Goal: Task Accomplishment & Management: Use online tool/utility

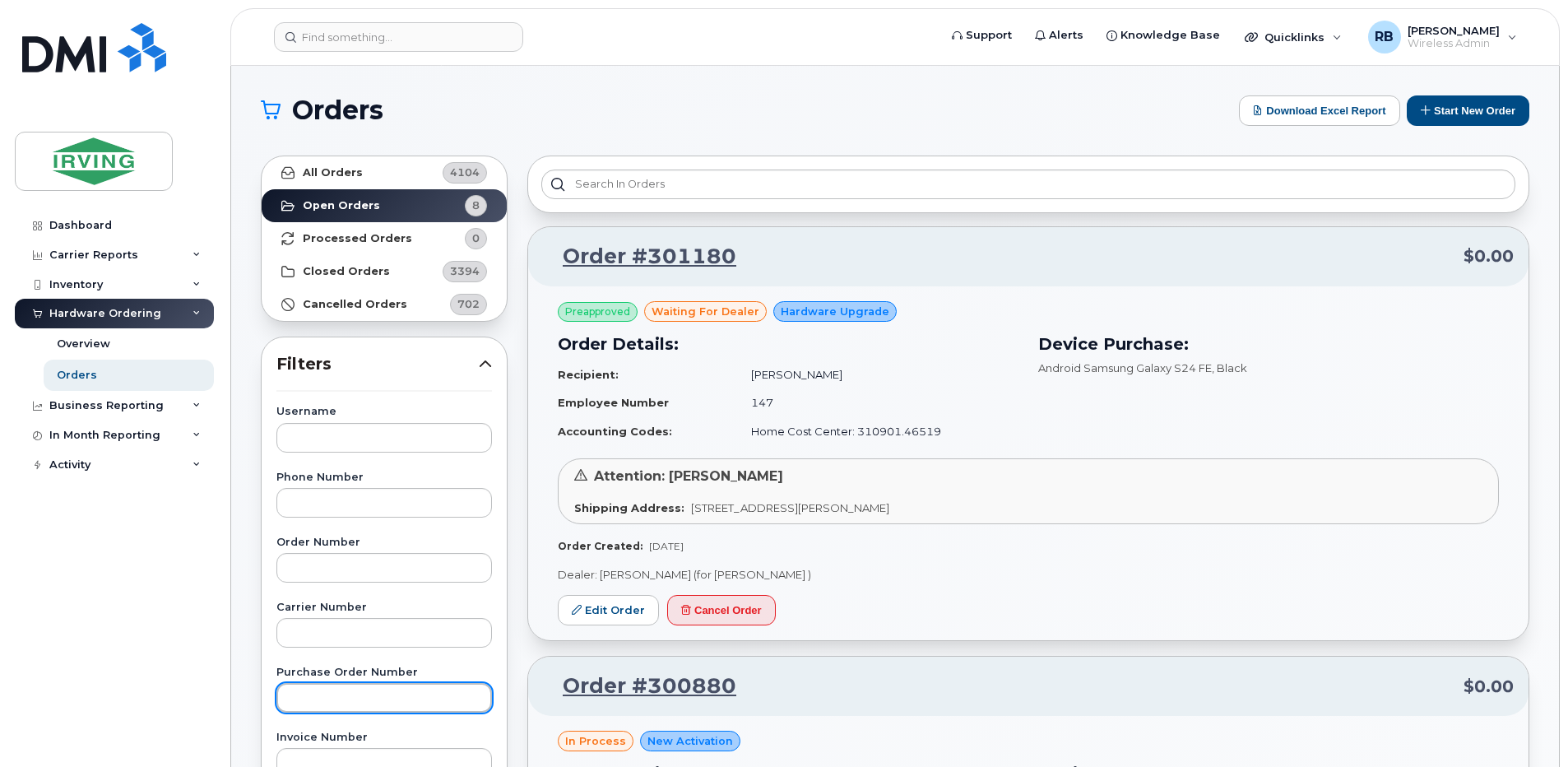
click at [360, 691] on input "text" at bounding box center [384, 697] width 215 height 30
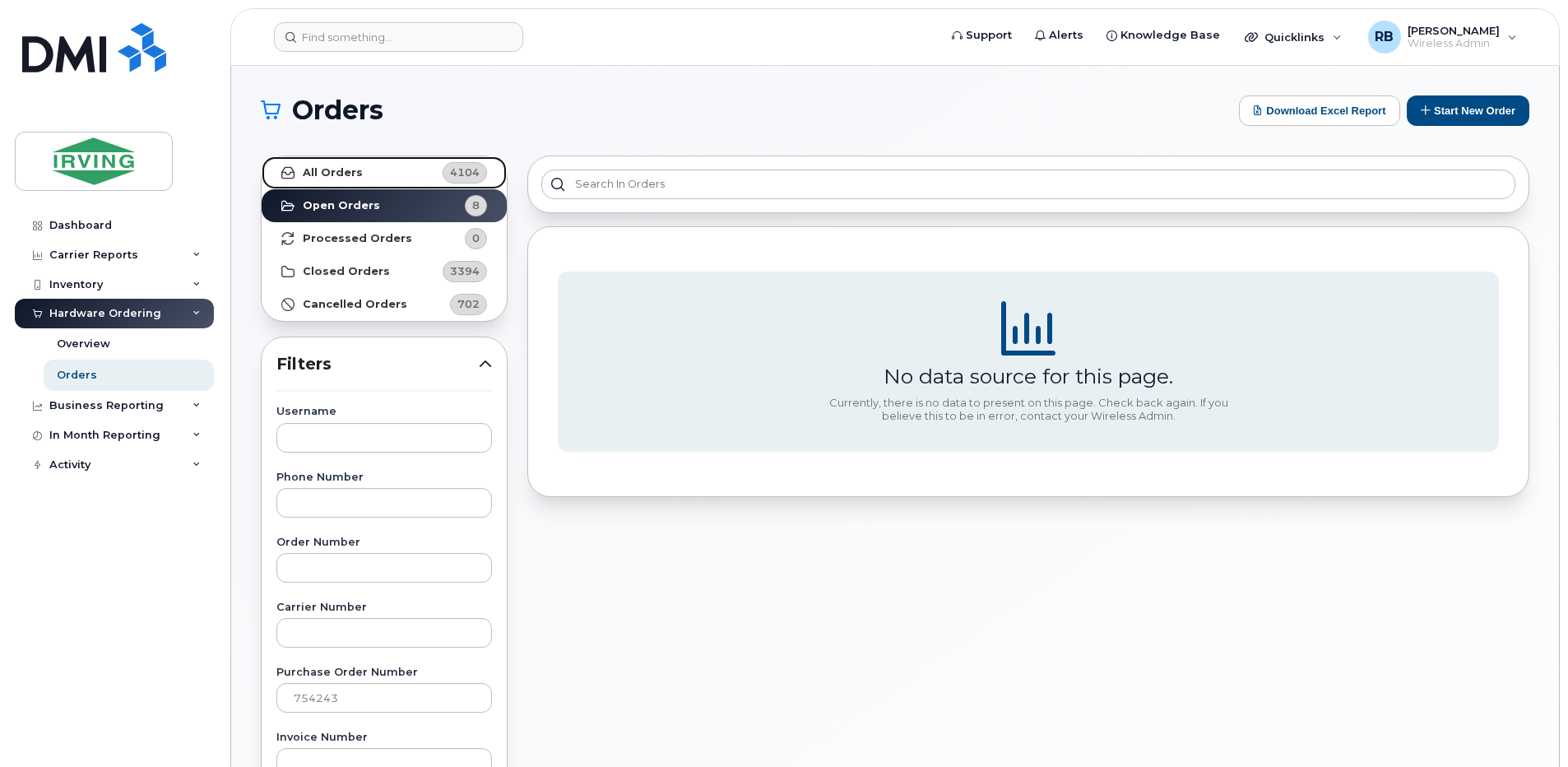
click at [371, 179] on link "All Orders 4104" at bounding box center [384, 172] width 245 height 33
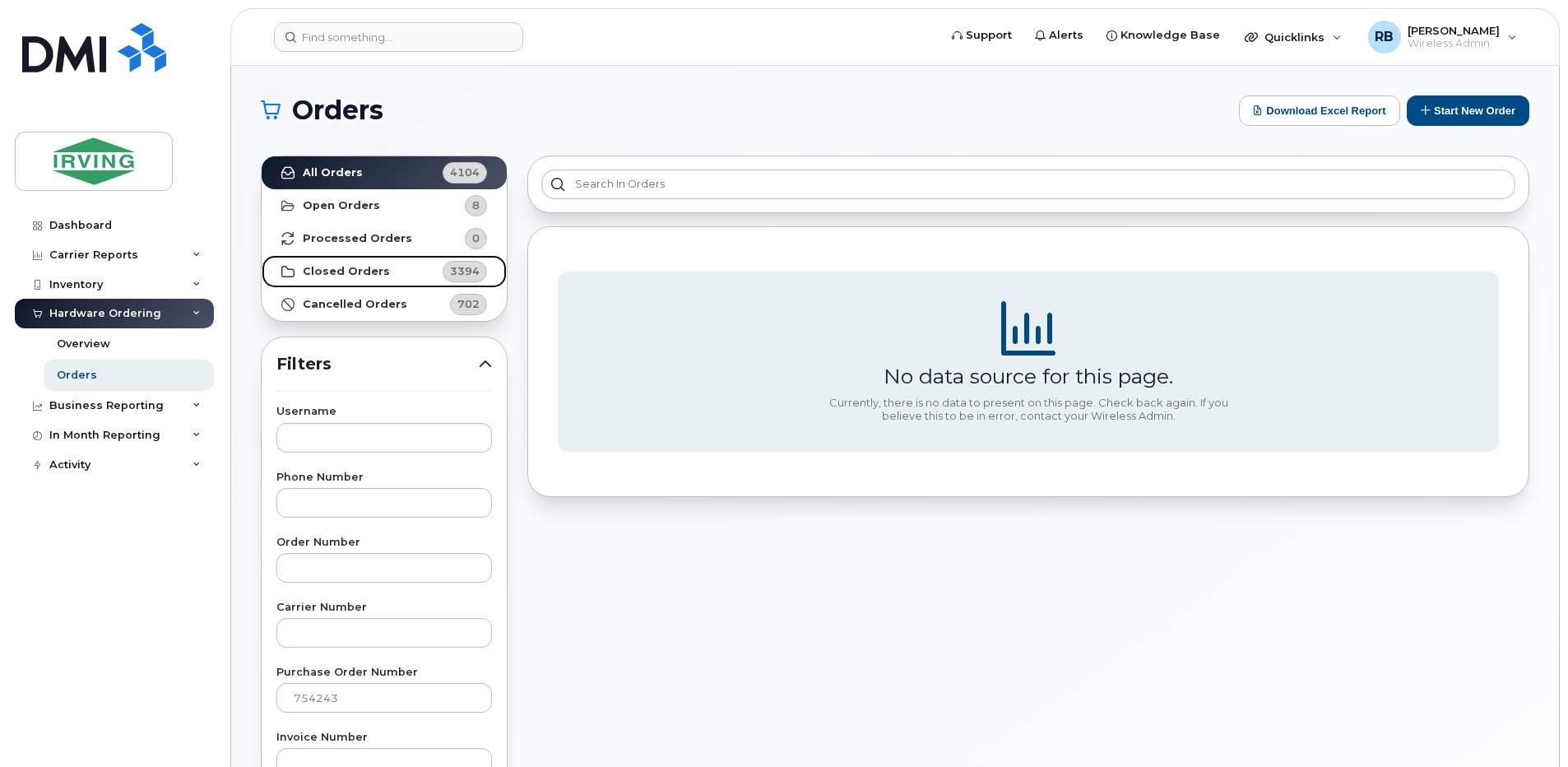
click at [352, 269] on strong "Closed Orders" at bounding box center [347, 272] width 88 height 13
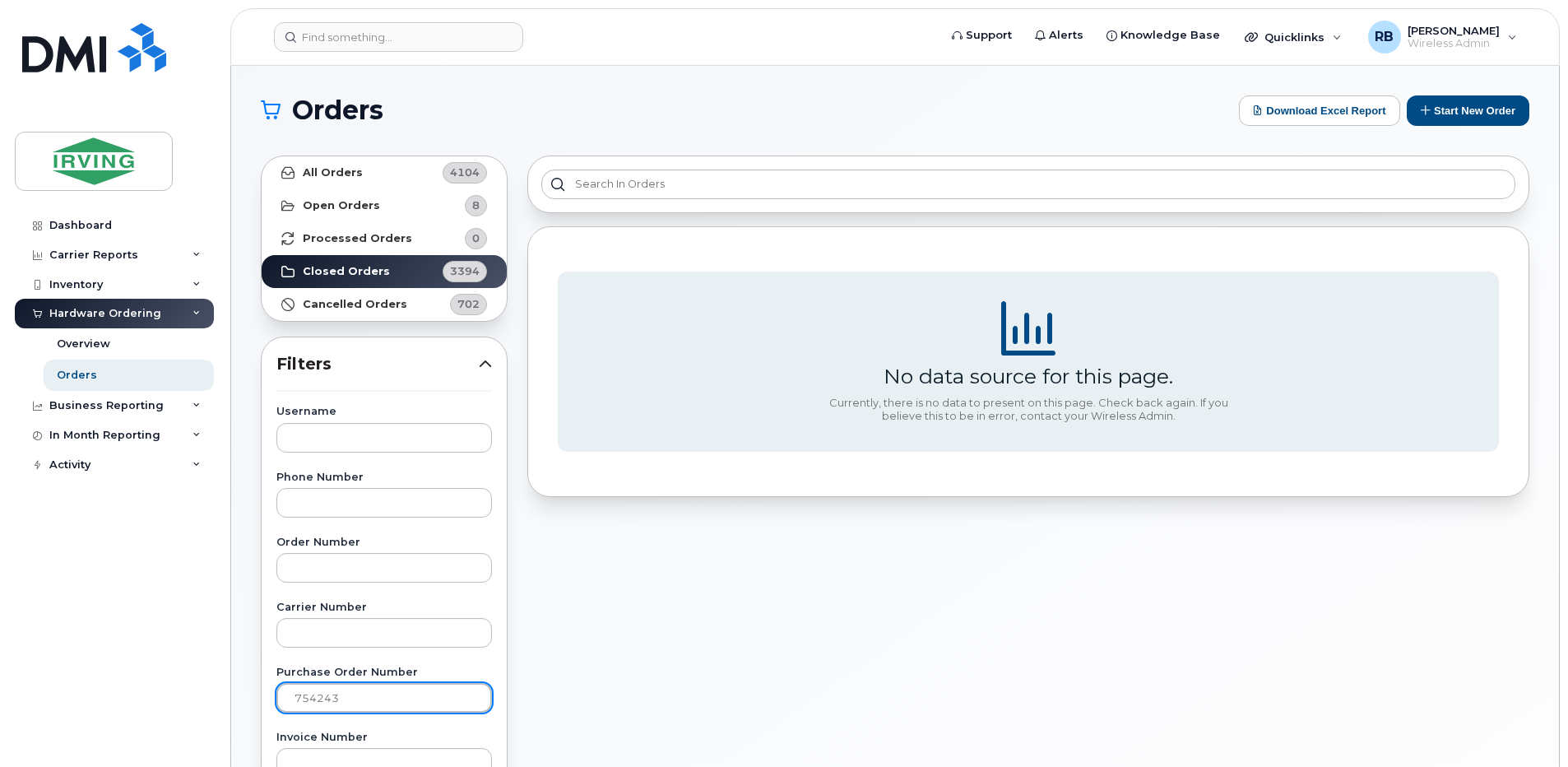
click at [346, 693] on input "754243" at bounding box center [384, 697] width 215 height 30
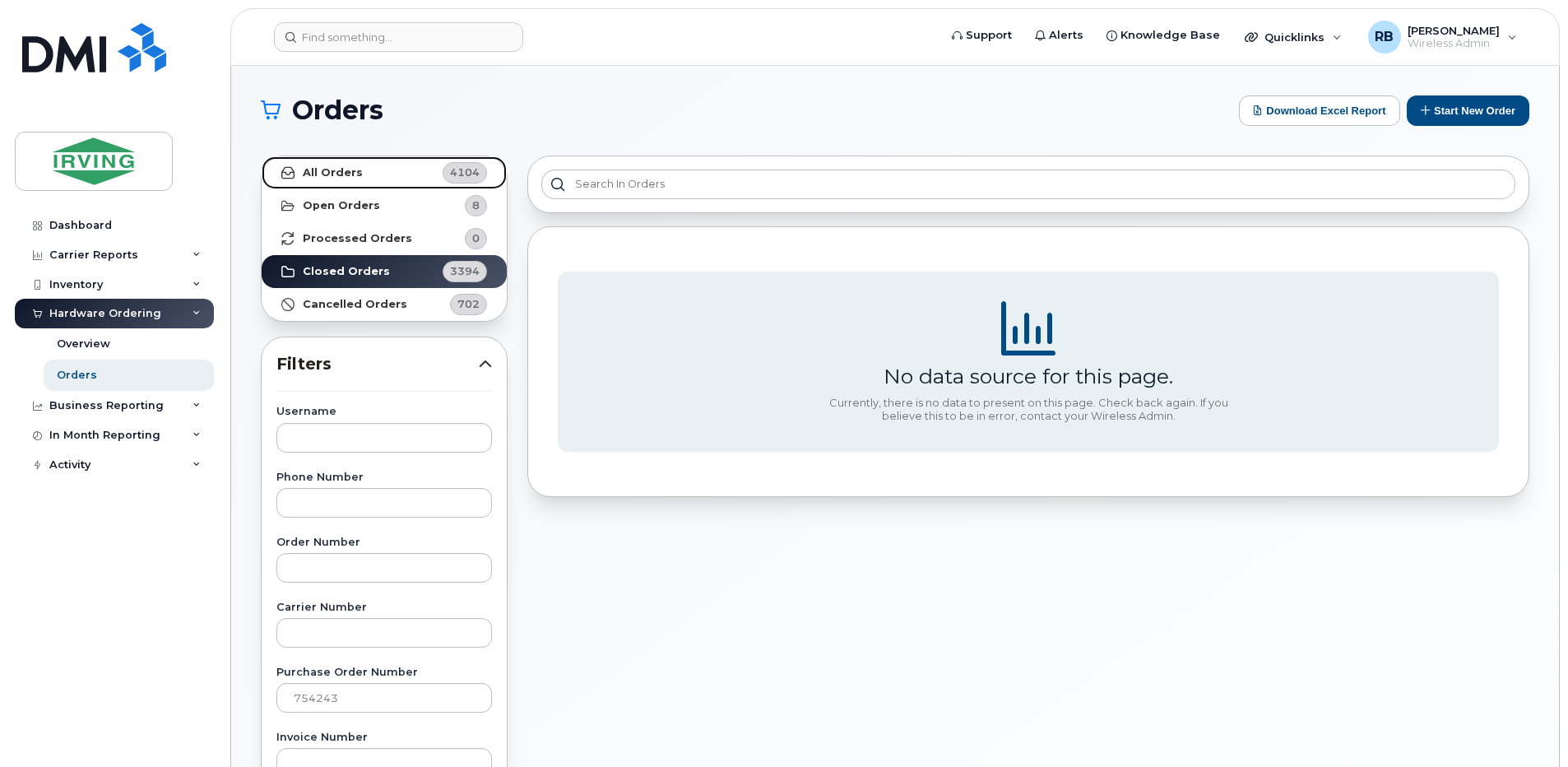
click at [332, 165] on link "All Orders 4104" at bounding box center [384, 172] width 245 height 33
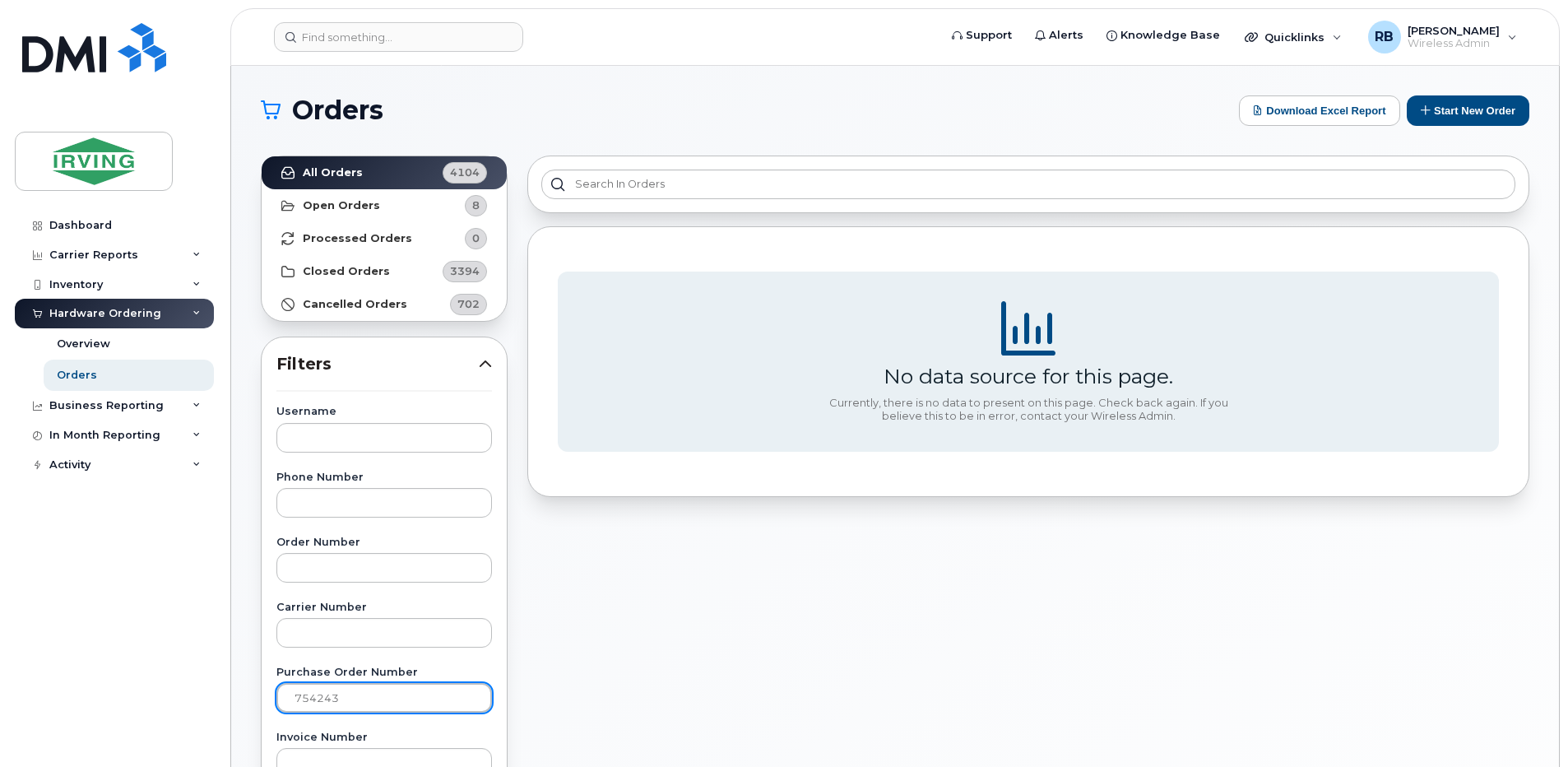
click at [359, 703] on input "754243" at bounding box center [384, 697] width 215 height 30
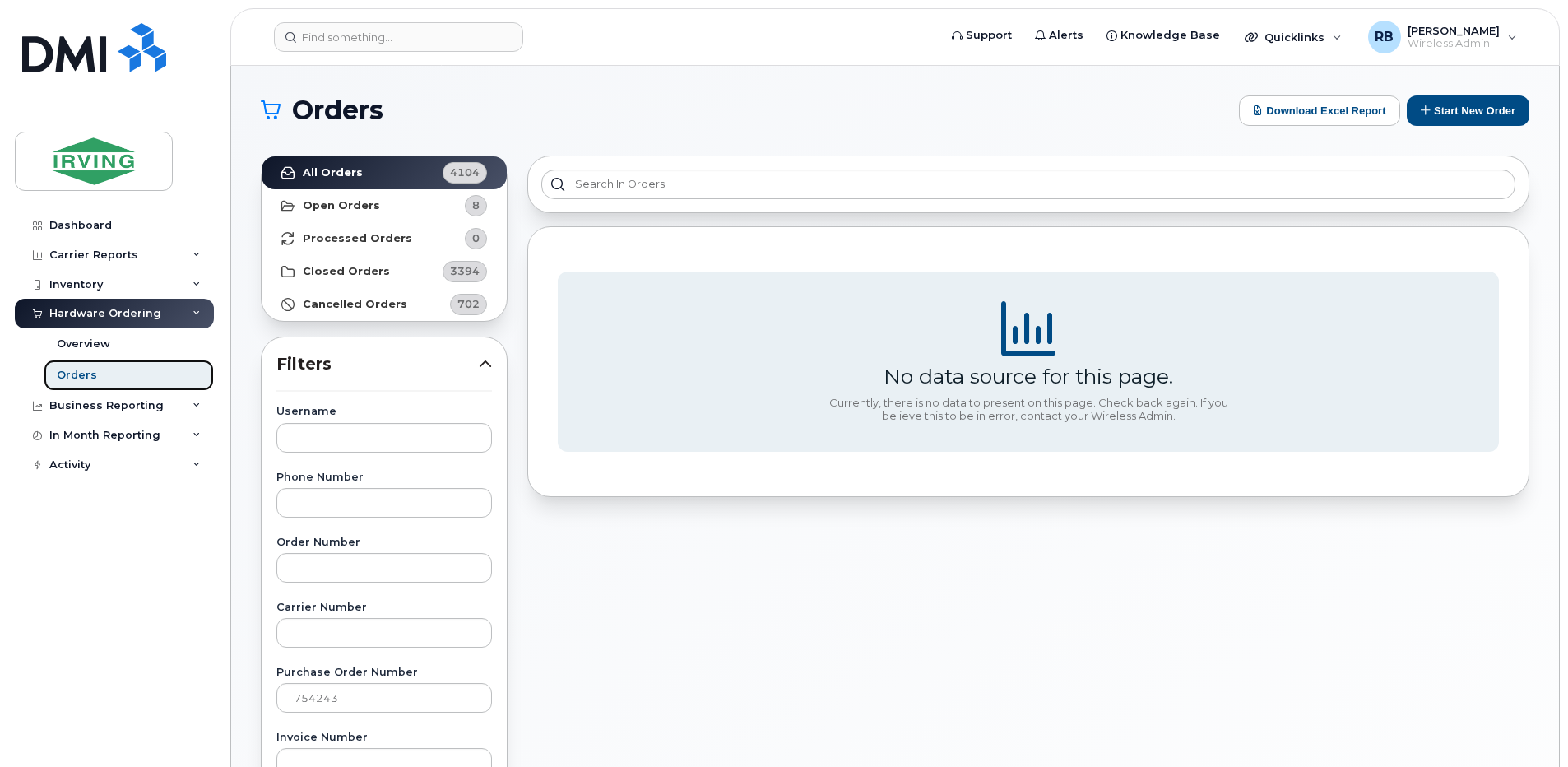
click at [75, 376] on div "Orders" at bounding box center [77, 375] width 40 height 15
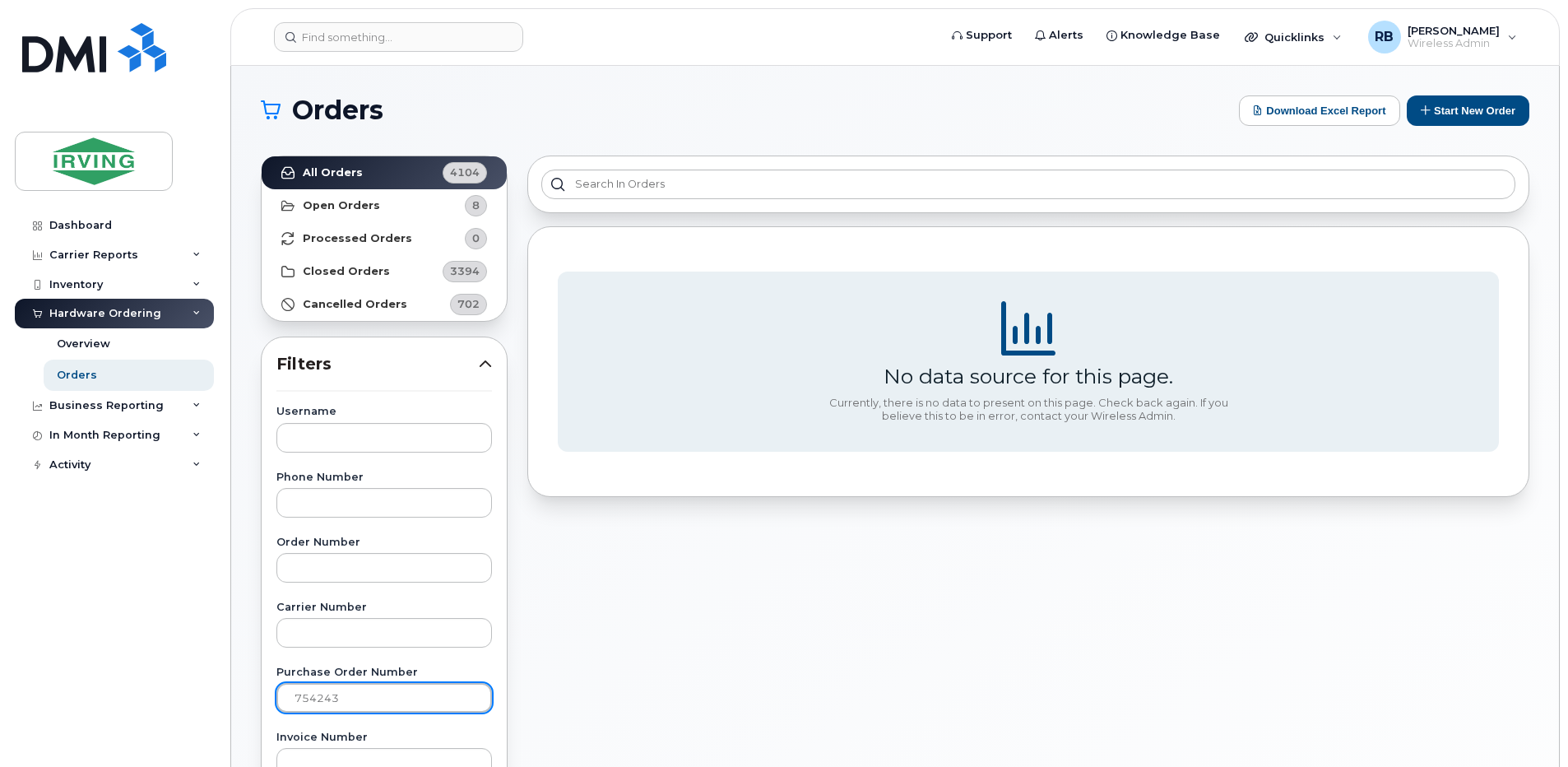
click at [343, 708] on input "754243" at bounding box center [384, 697] width 215 height 30
type input "7"
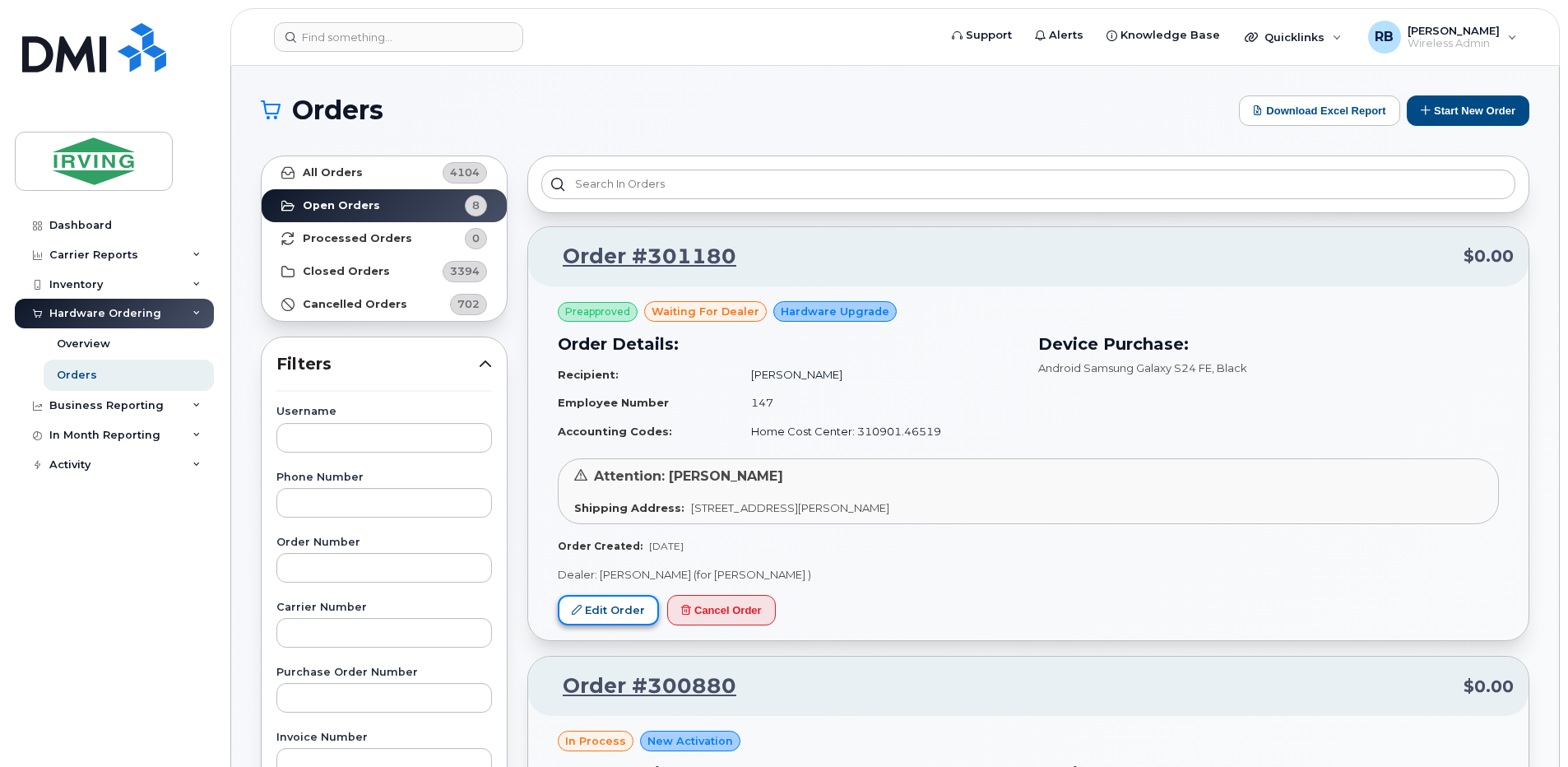
click at [591, 607] on link "Edit Order" at bounding box center [609, 610] width 101 height 30
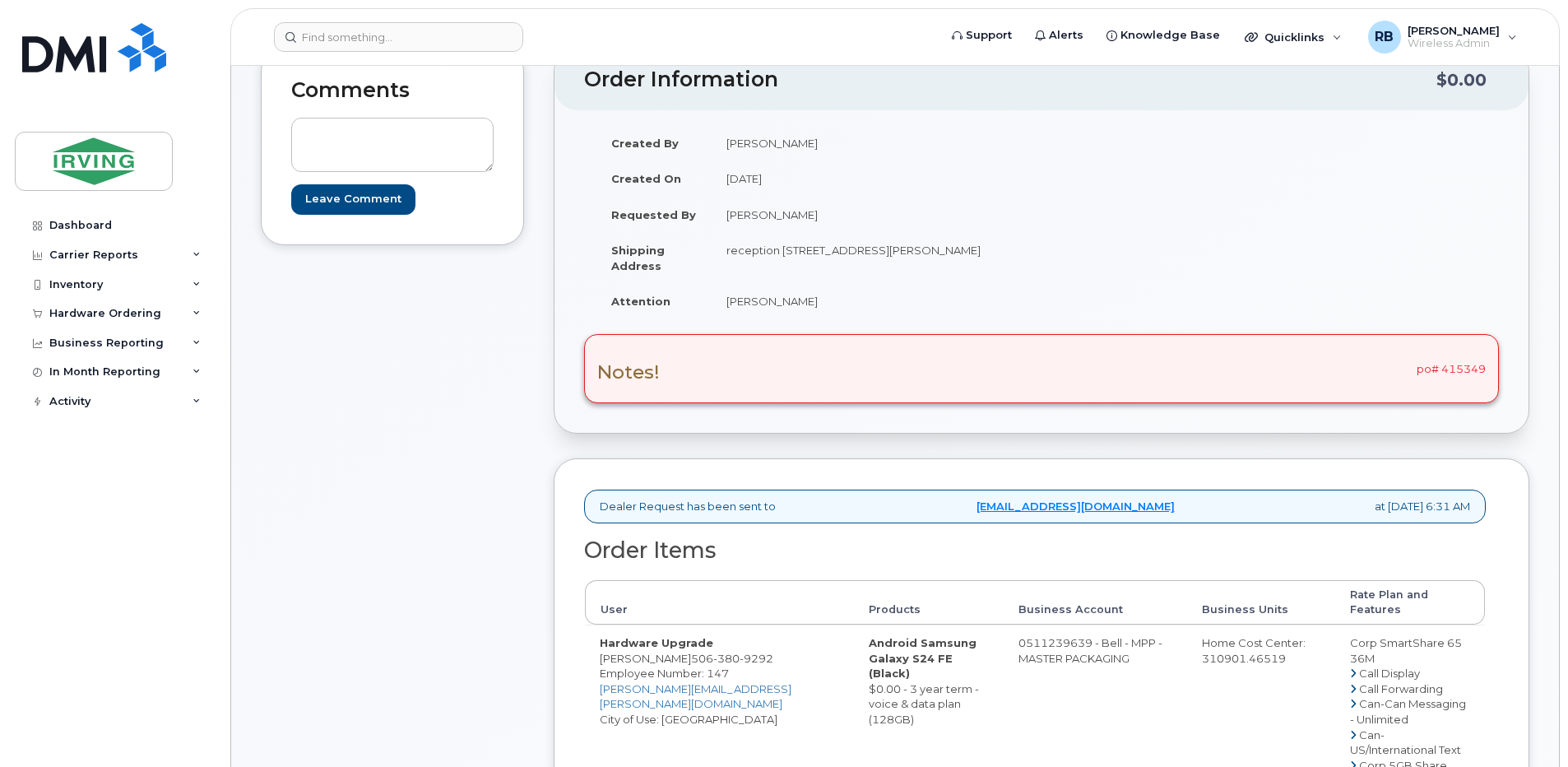
scroll to position [220, 0]
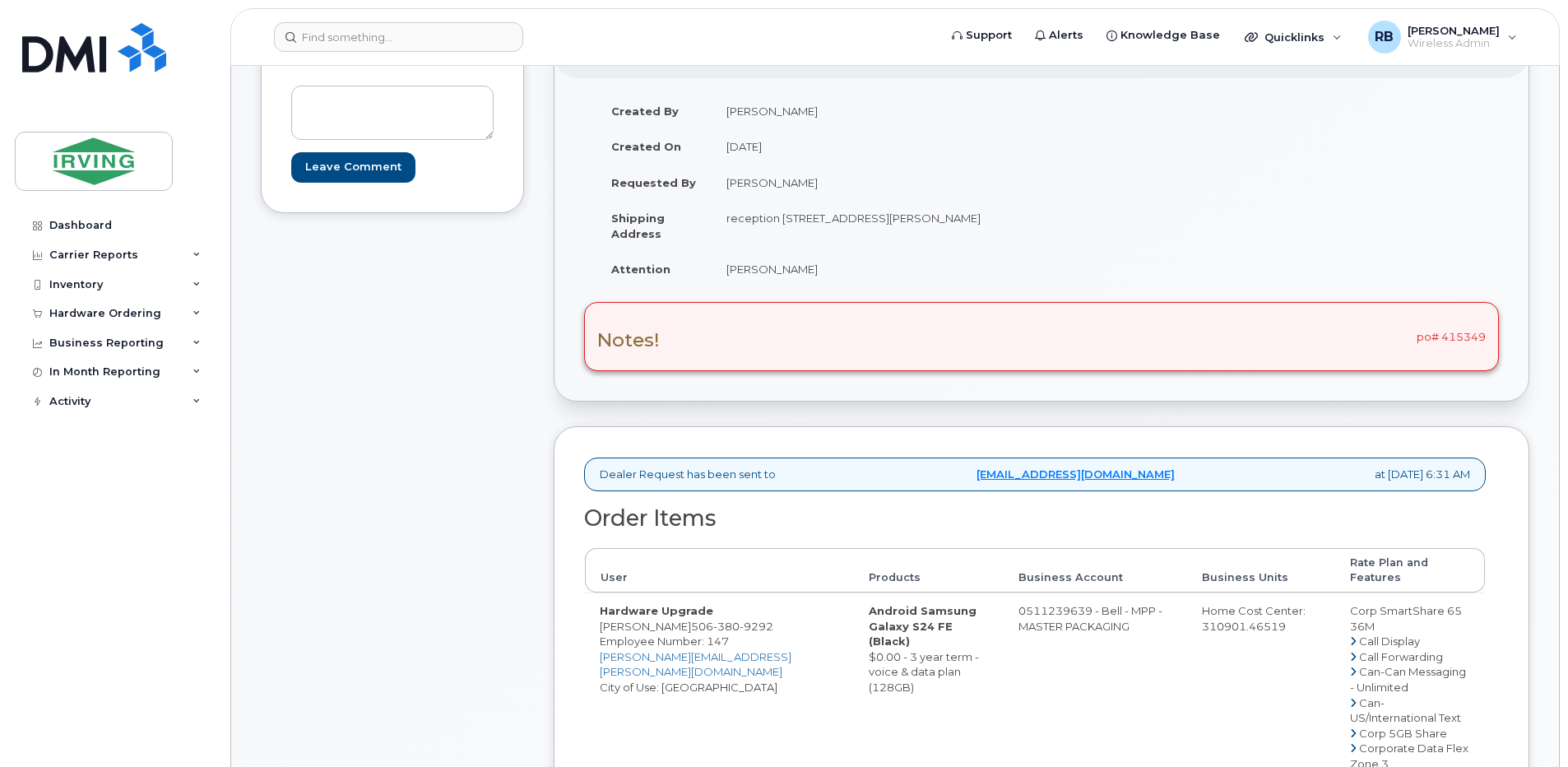
click at [1474, 335] on div "Notes! po# 415349" at bounding box center [1041, 336] width 915 height 70
drag, startPoint x: 1443, startPoint y: 338, endPoint x: 1483, endPoint y: 341, distance: 40.1
click at [1483, 341] on div "Notes! po# 415349" at bounding box center [1041, 336] width 915 height 70
copy div "415349"
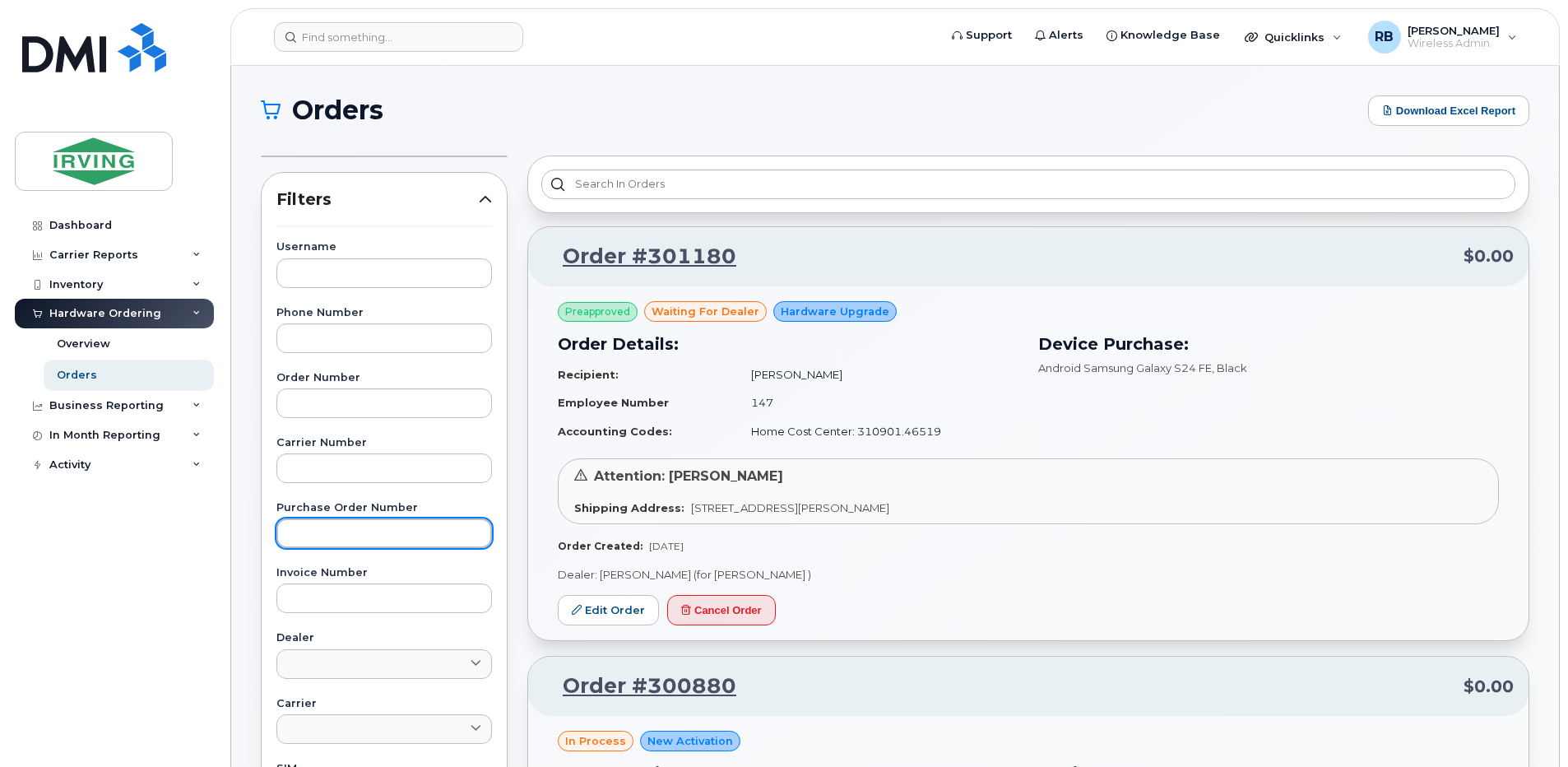
click at [351, 522] on input "text" at bounding box center [384, 533] width 215 height 30
paste input "804261"
type input "804261"
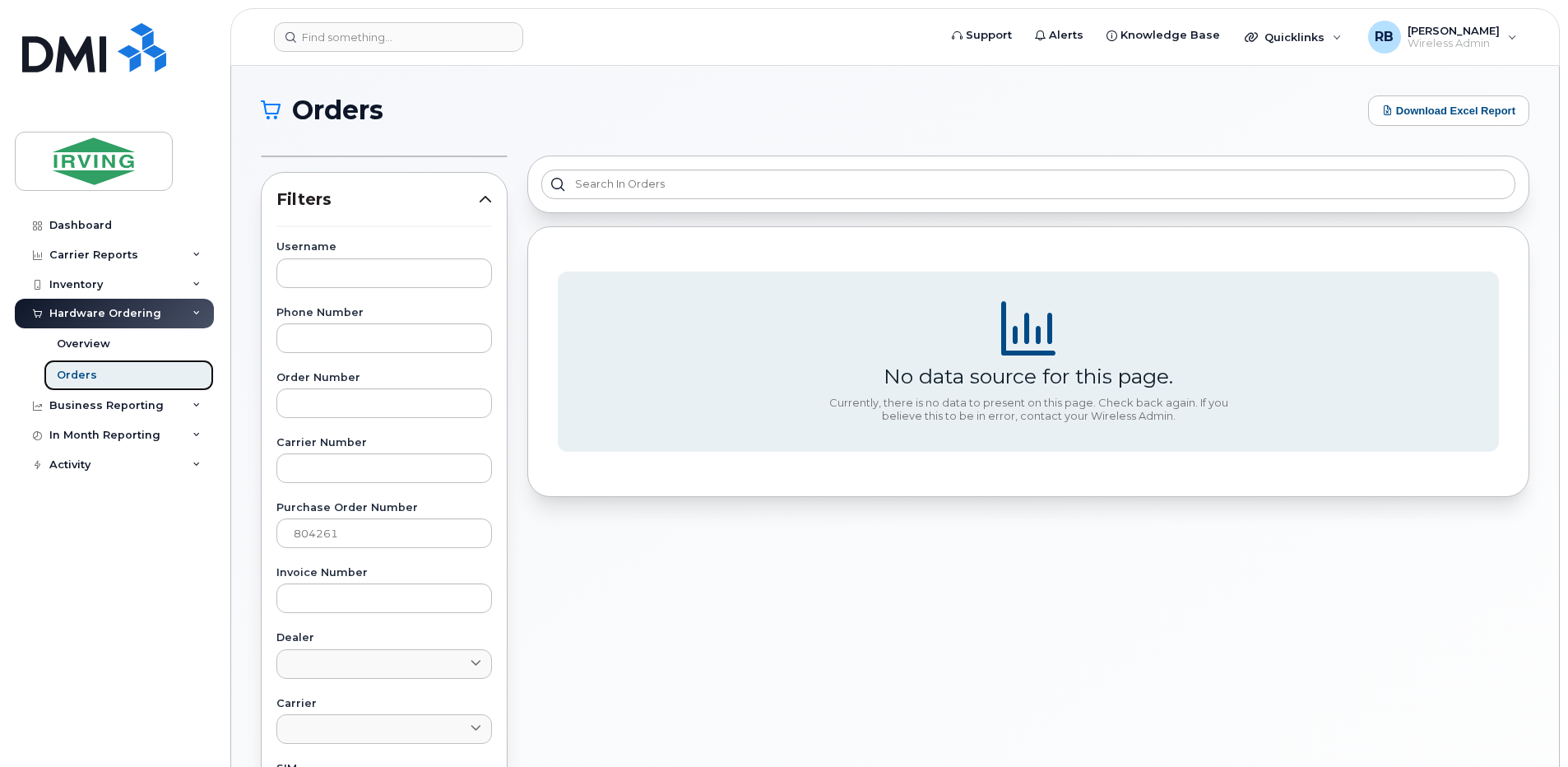
click at [71, 376] on div "Orders" at bounding box center [77, 375] width 40 height 15
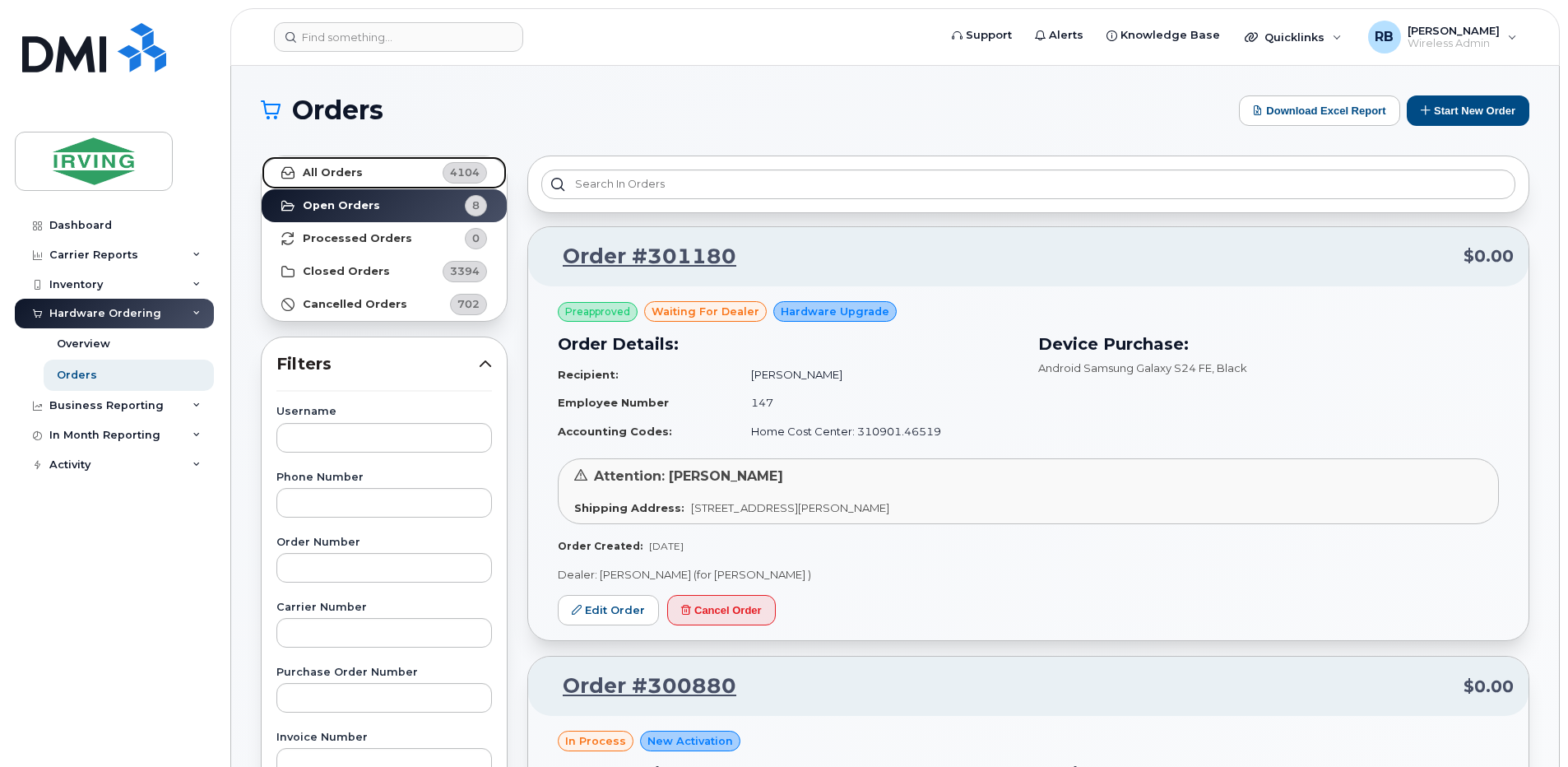
click at [375, 173] on link "All Orders 4104" at bounding box center [384, 172] width 245 height 33
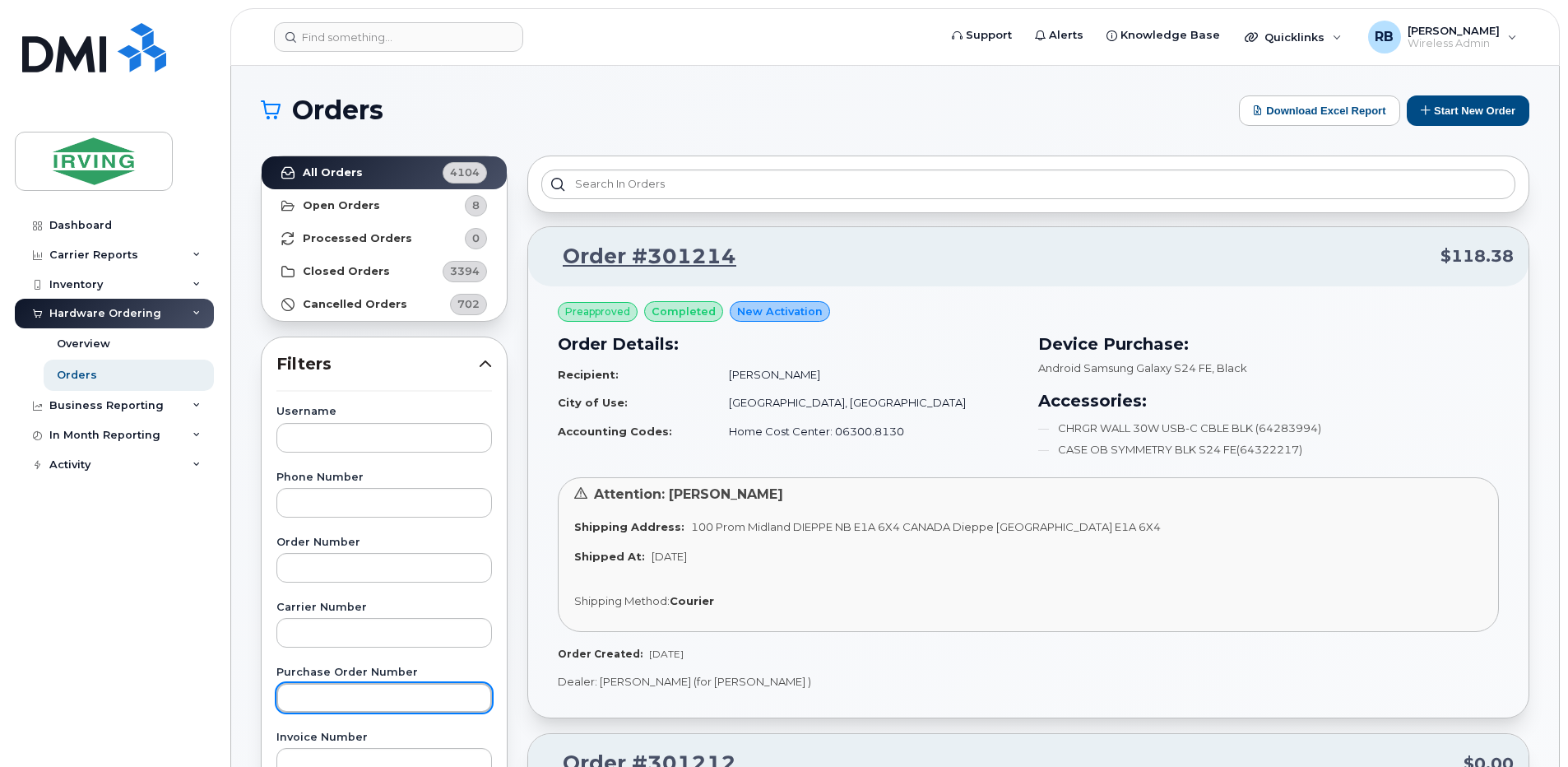
click at [314, 697] on input "text" at bounding box center [384, 697] width 215 height 30
paste input "804261"
type input "804261"
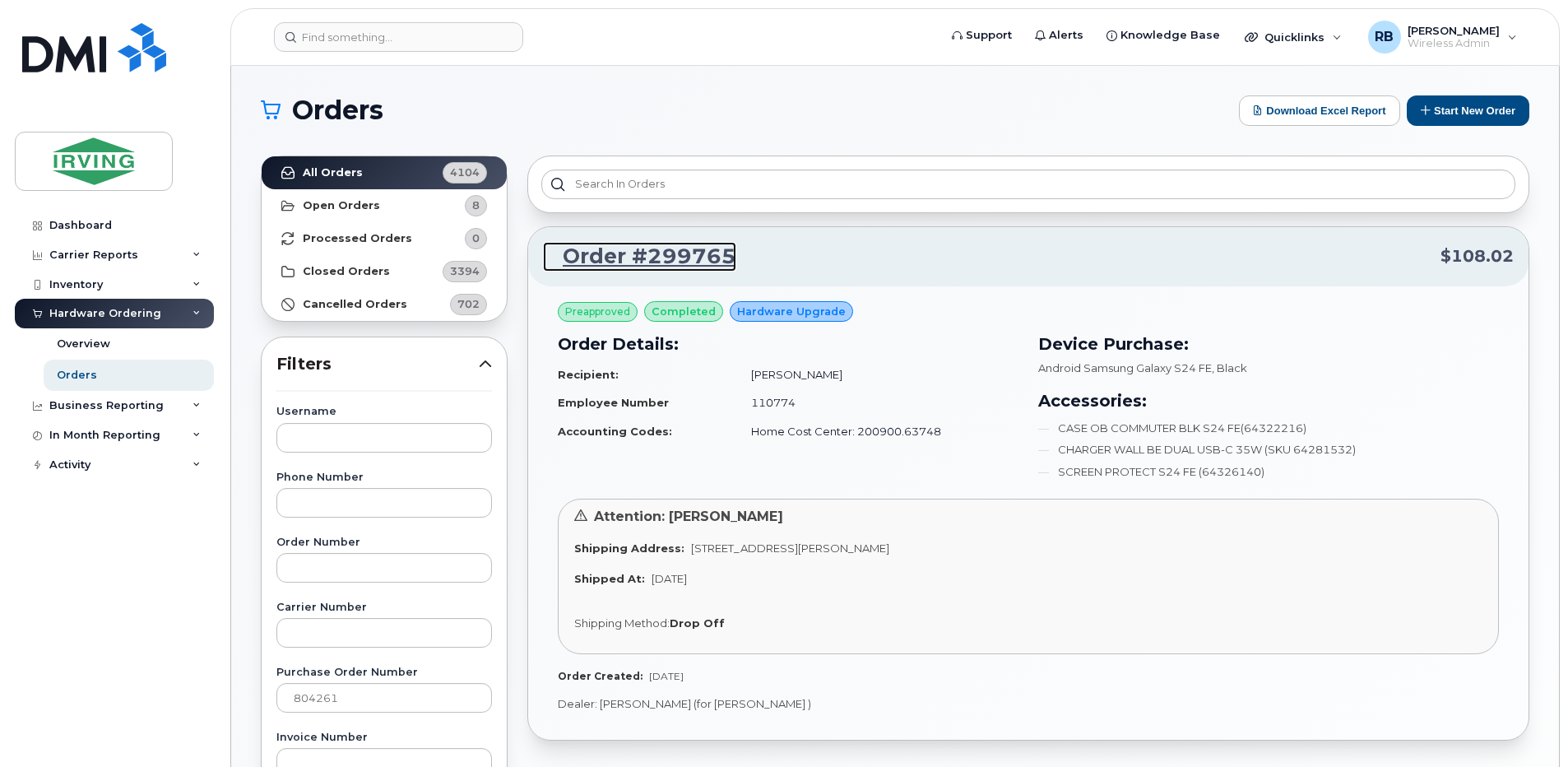
click at [613, 256] on link "Order #299765" at bounding box center [639, 256] width 193 height 30
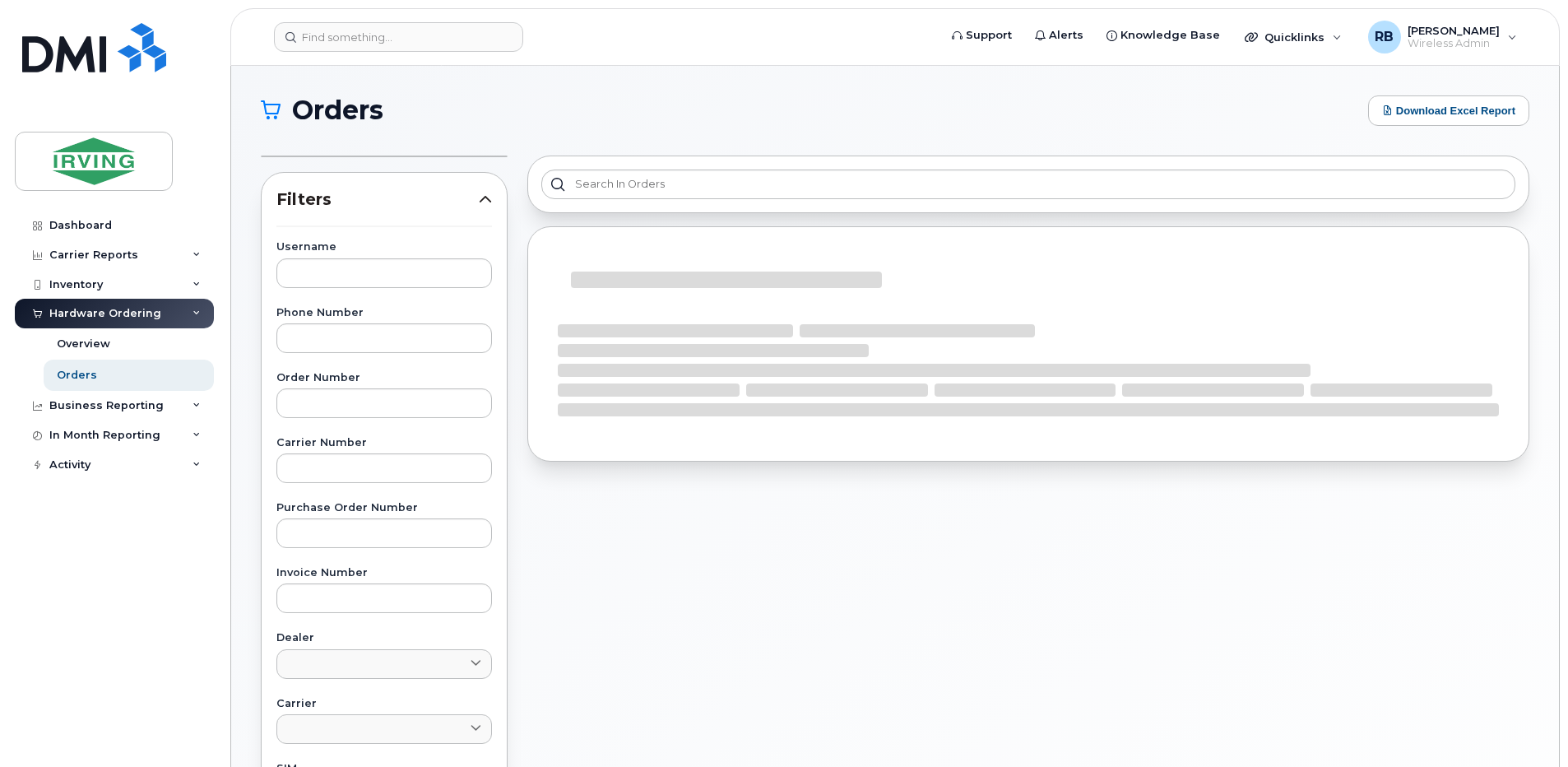
click at [89, 309] on div "Hardware Ordering" at bounding box center [105, 313] width 111 height 13
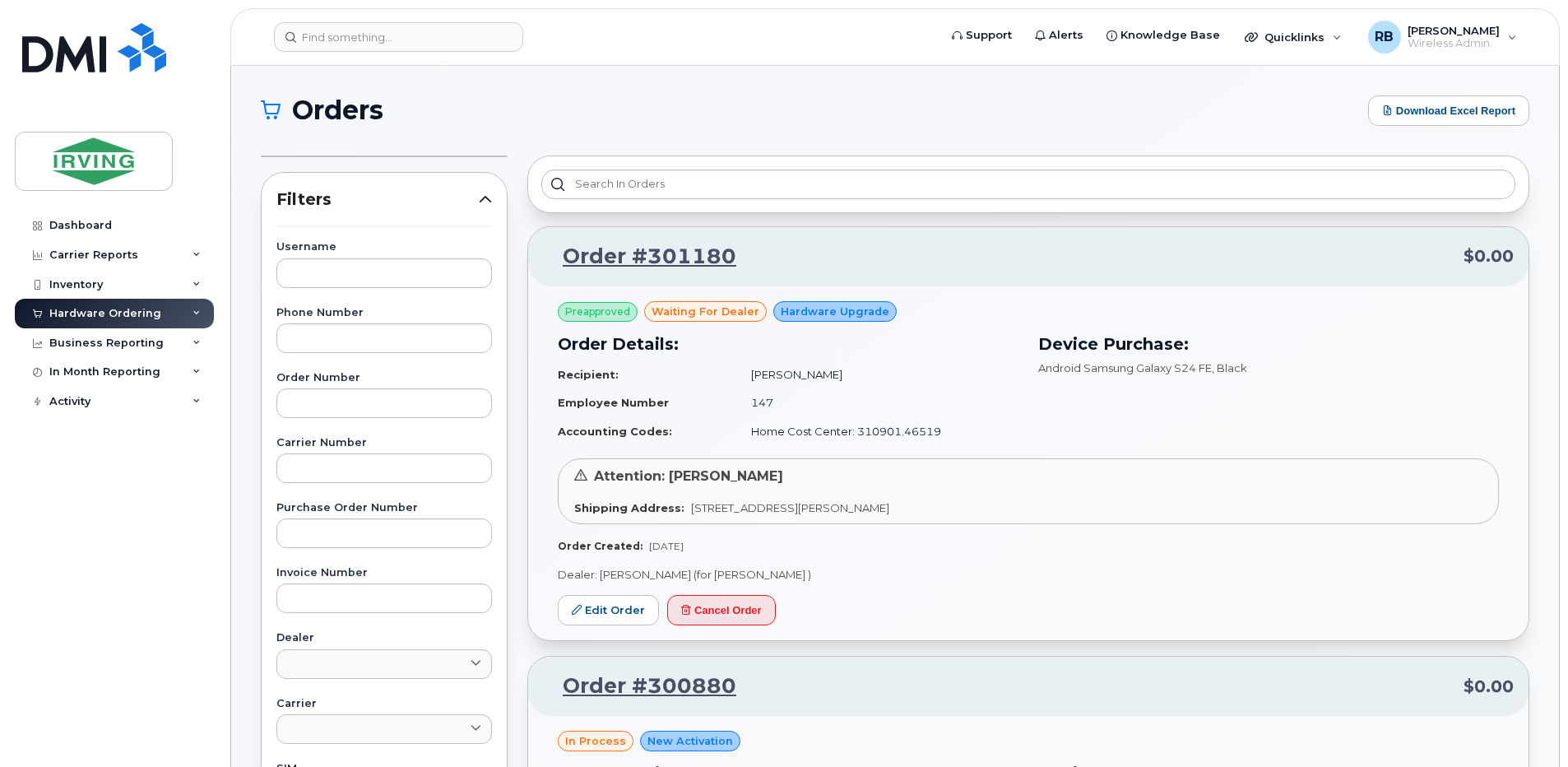
click at [81, 305] on div "Hardware Ordering" at bounding box center [114, 313] width 199 height 30
click at [65, 371] on div "Orders" at bounding box center [77, 375] width 40 height 15
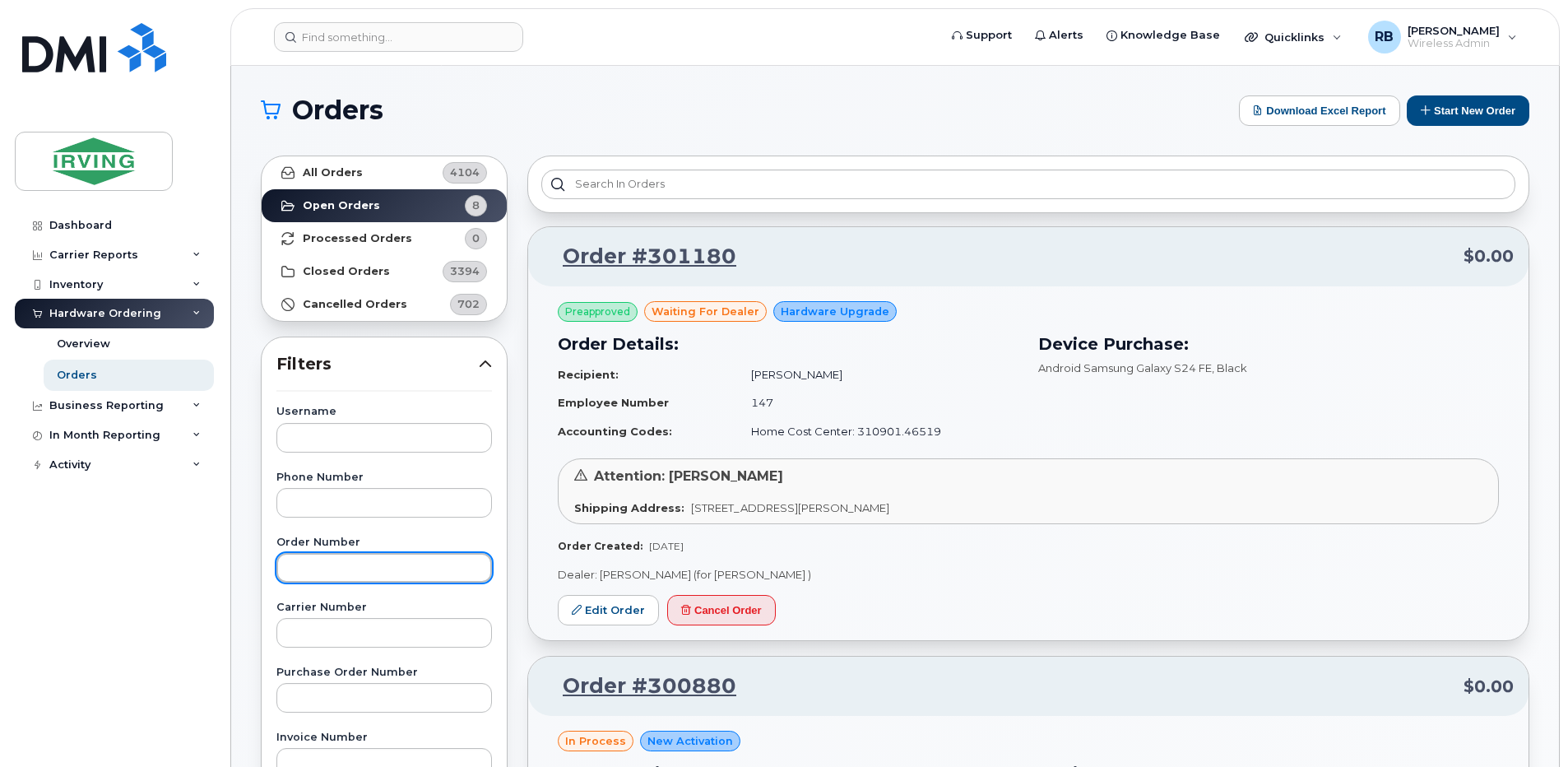
click at [317, 570] on input "text" at bounding box center [384, 567] width 215 height 30
paste input "301180"
type input "301180"
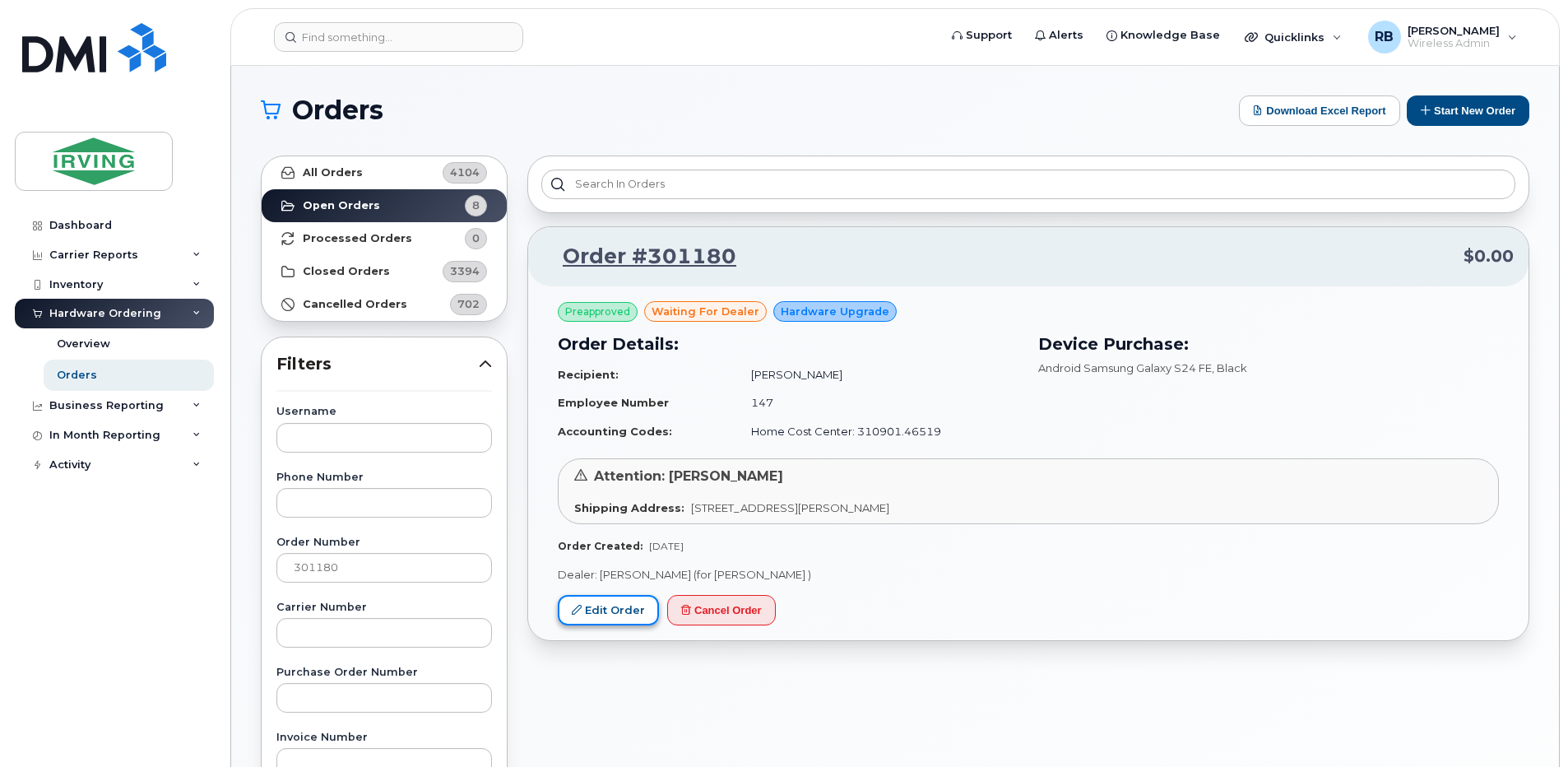
click at [601, 616] on link "Edit Order" at bounding box center [609, 610] width 101 height 30
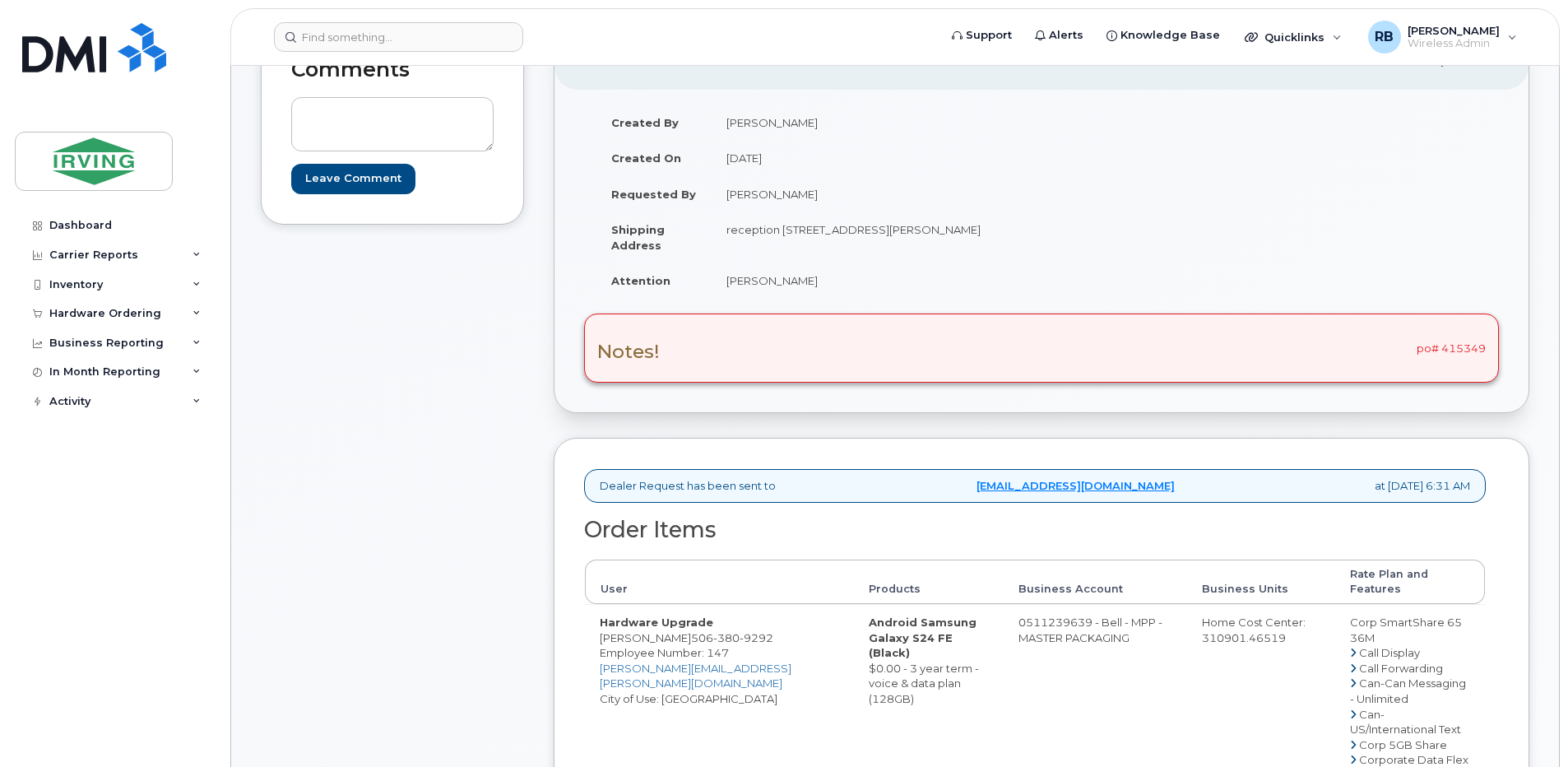
scroll to position [220, 0]
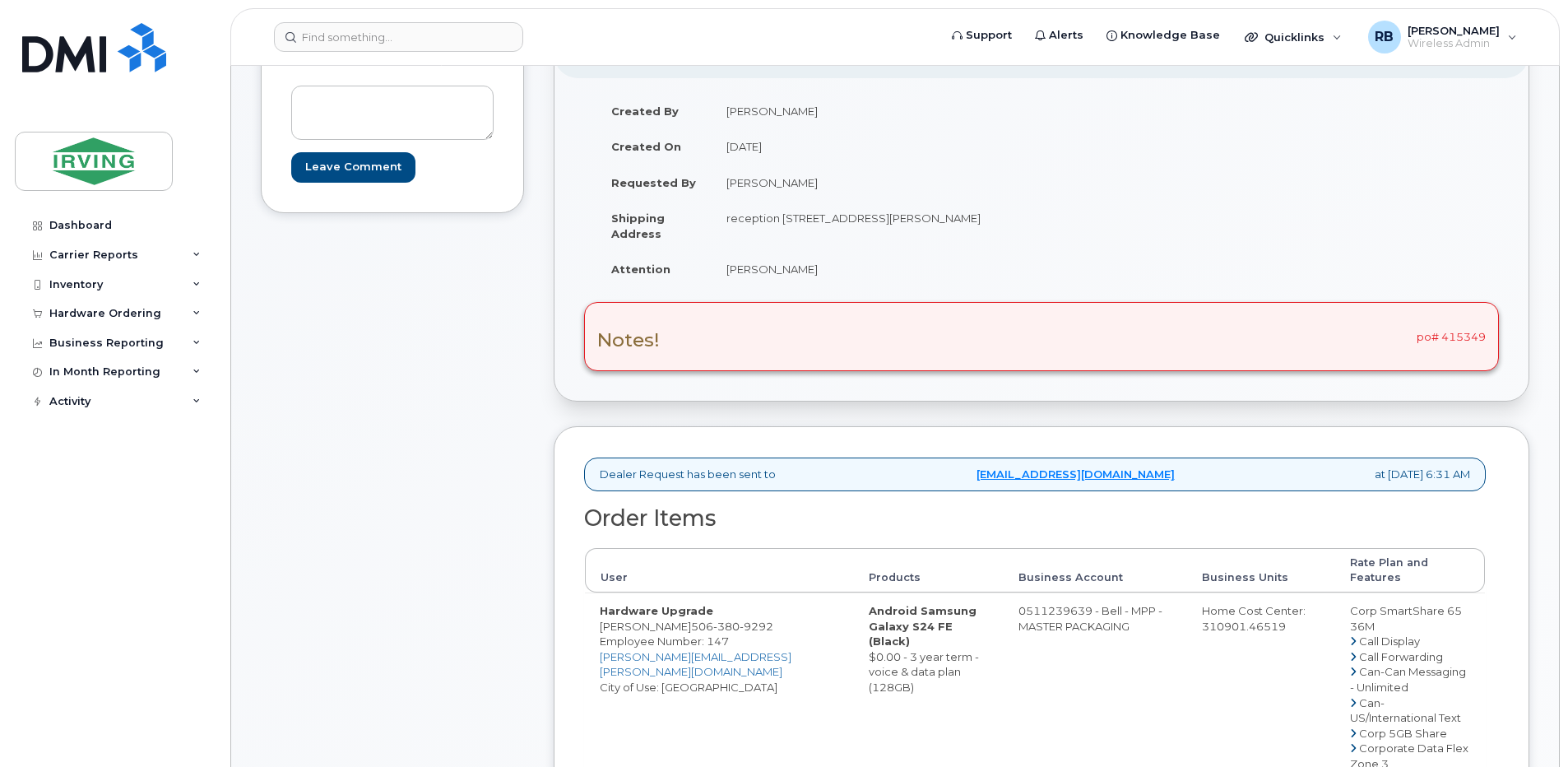
click at [1466, 341] on div "Notes! po# 415349" at bounding box center [1041, 336] width 915 height 70
copy div "415349"
click at [151, 315] on div "Hardware Ordering" at bounding box center [105, 313] width 111 height 13
click at [91, 374] on div "Orders" at bounding box center [77, 375] width 40 height 15
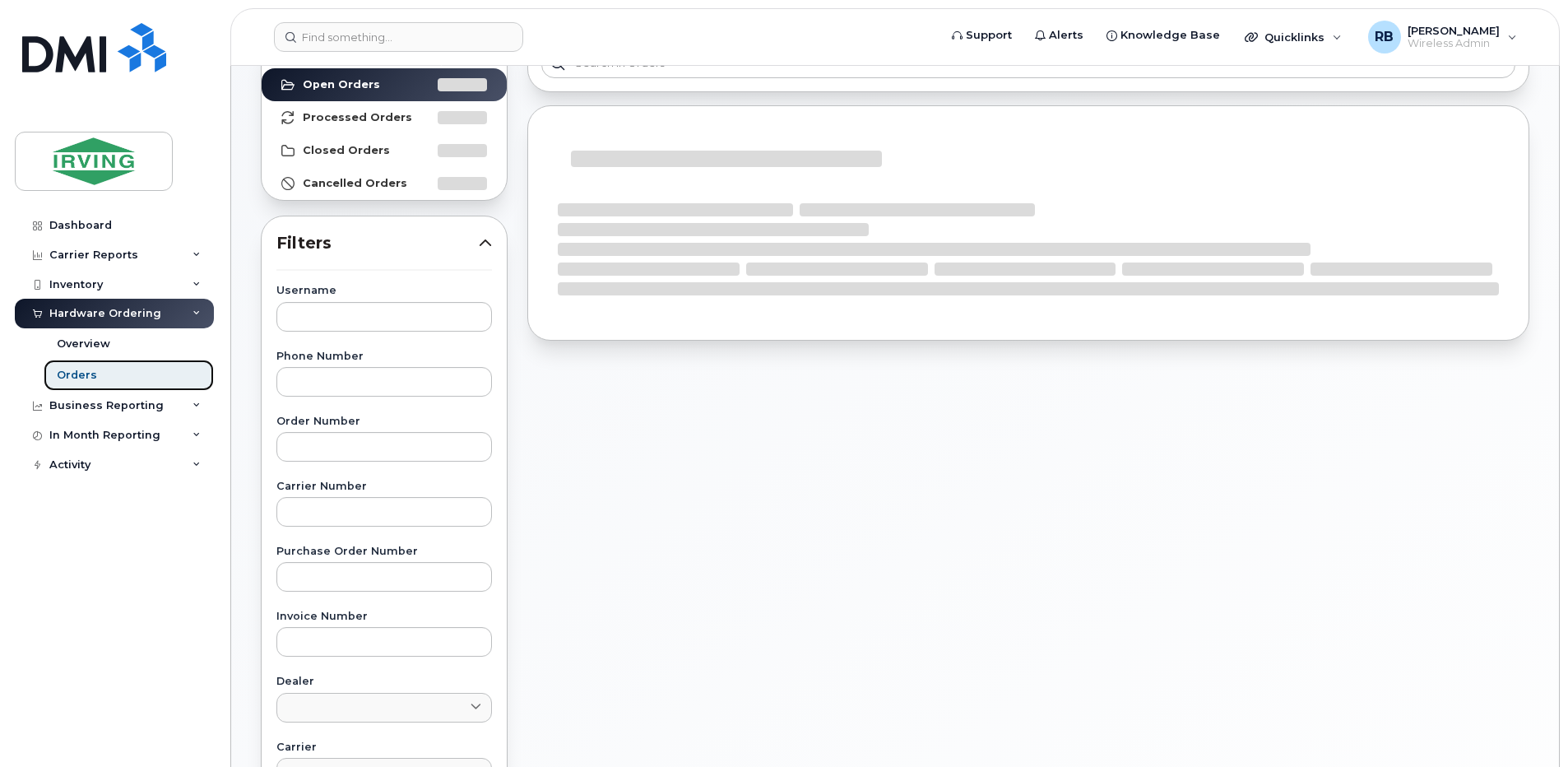
scroll to position [208, 0]
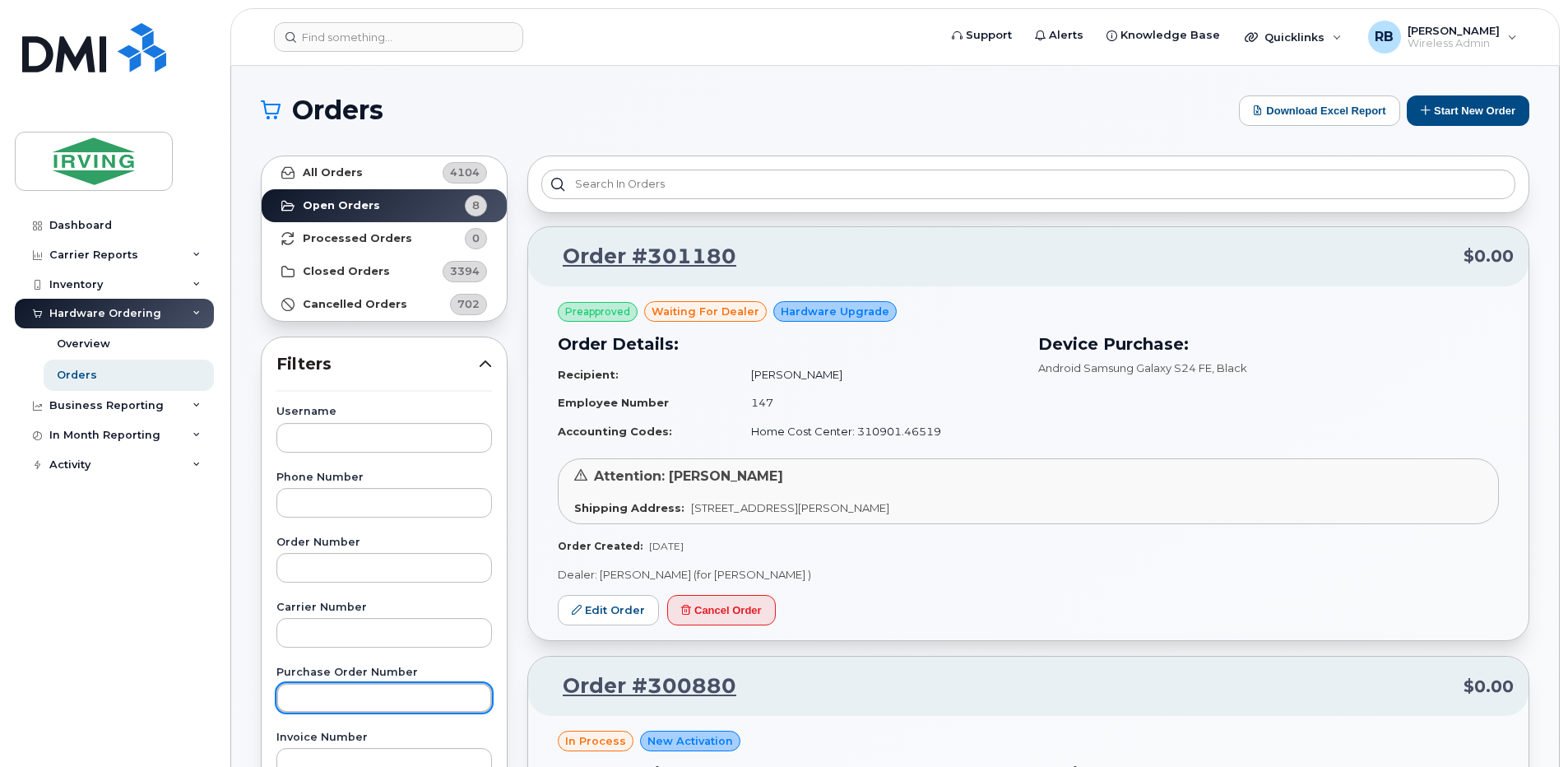
click at [320, 696] on input "text" at bounding box center [384, 697] width 215 height 30
paste input "250020"
type input "250020"
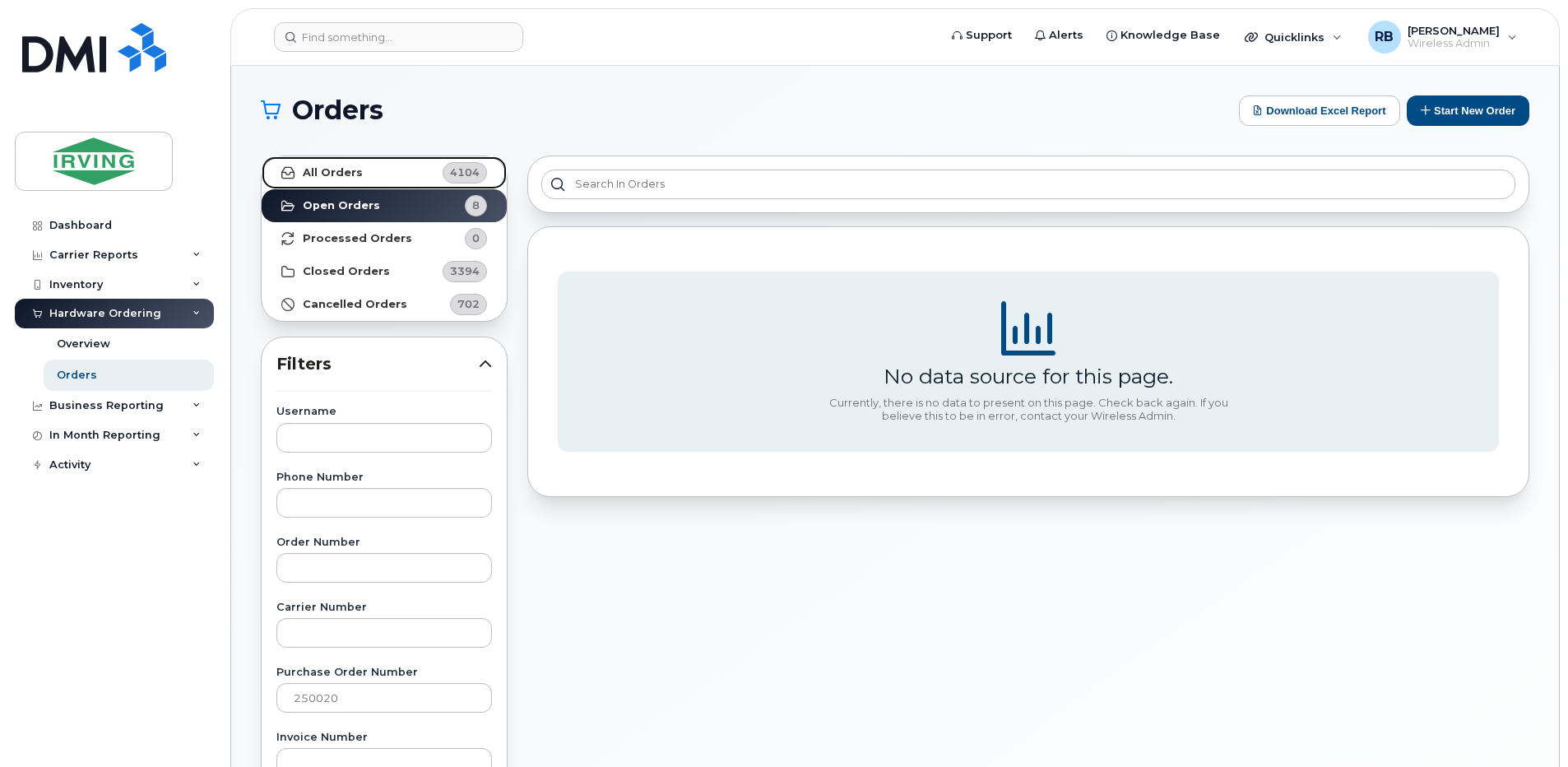
click at [349, 175] on strong "All Orders" at bounding box center [332, 172] width 60 height 13
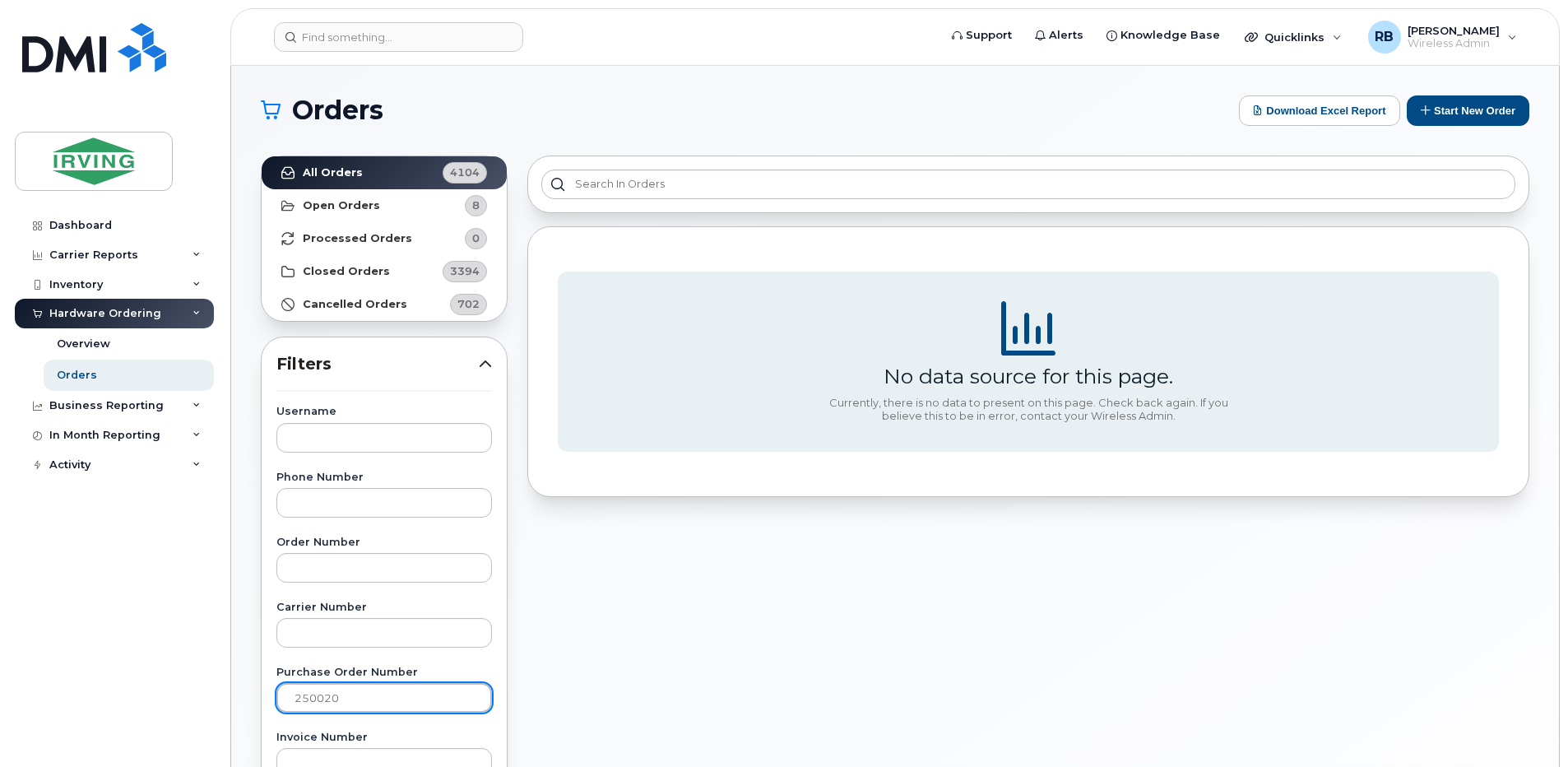
click at [346, 696] on input "250020" at bounding box center [384, 697] width 215 height 30
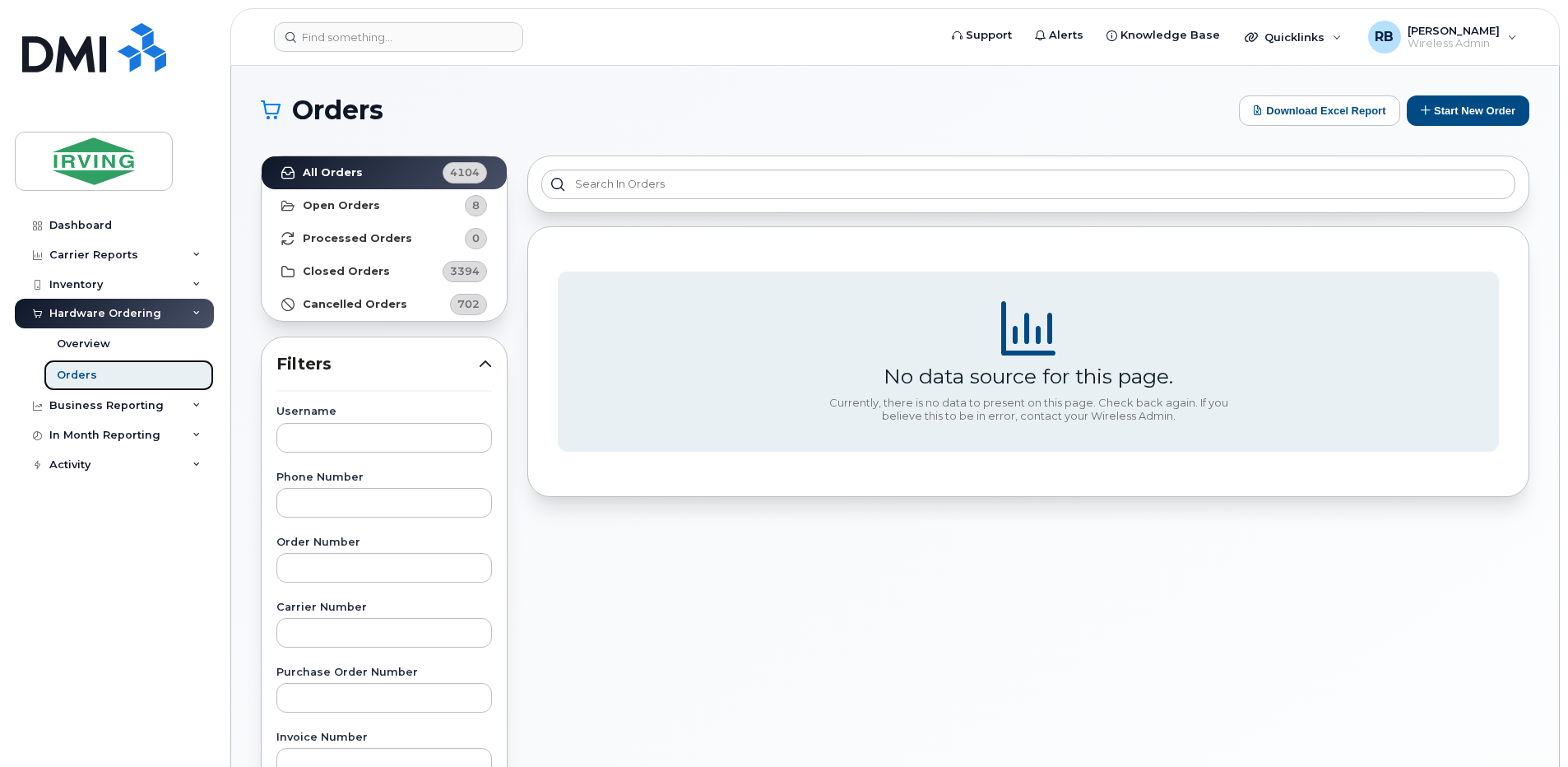
click at [71, 369] on div "Orders" at bounding box center [77, 375] width 40 height 15
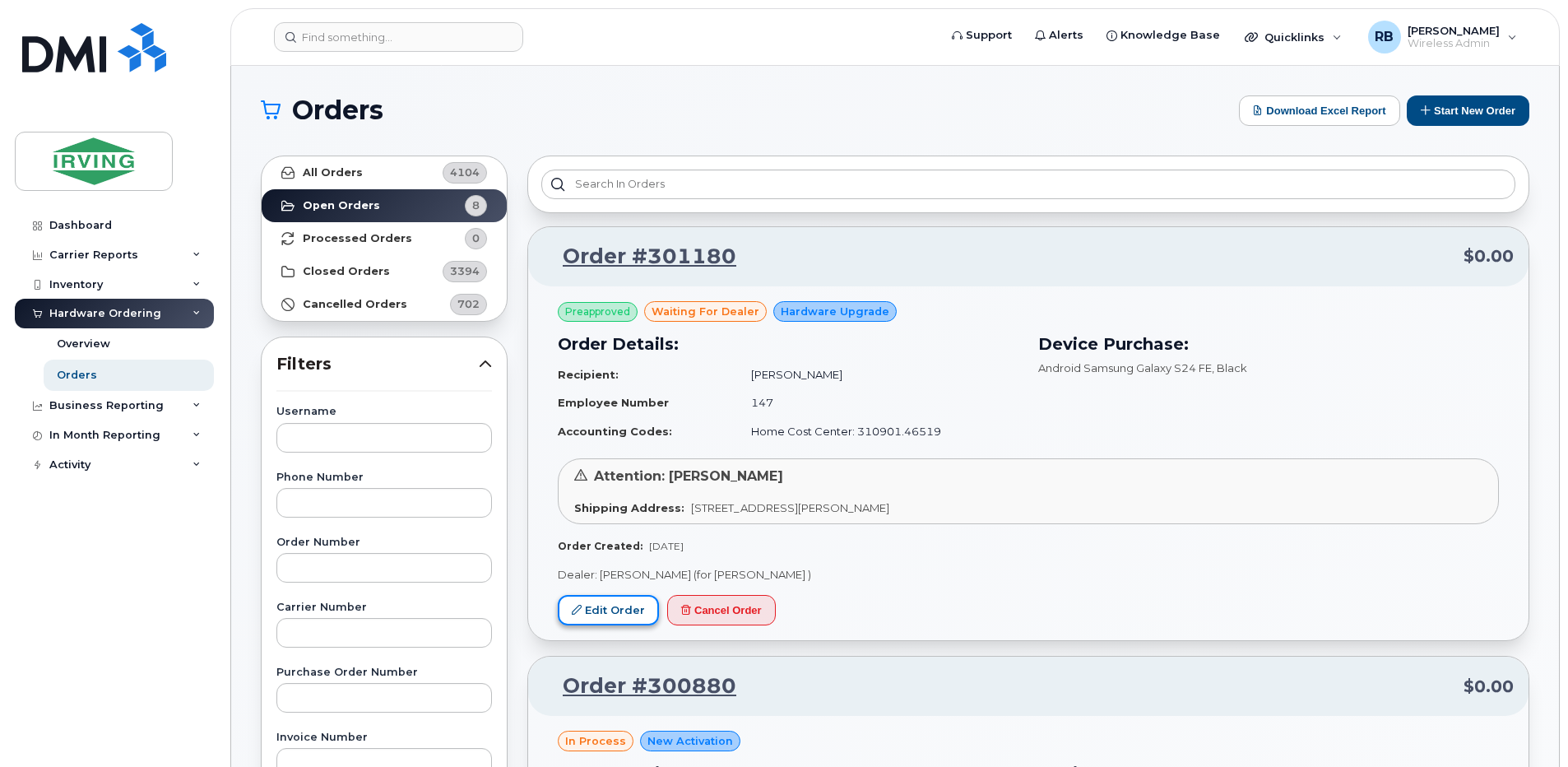
click at [618, 612] on link "Edit Order" at bounding box center [609, 610] width 101 height 30
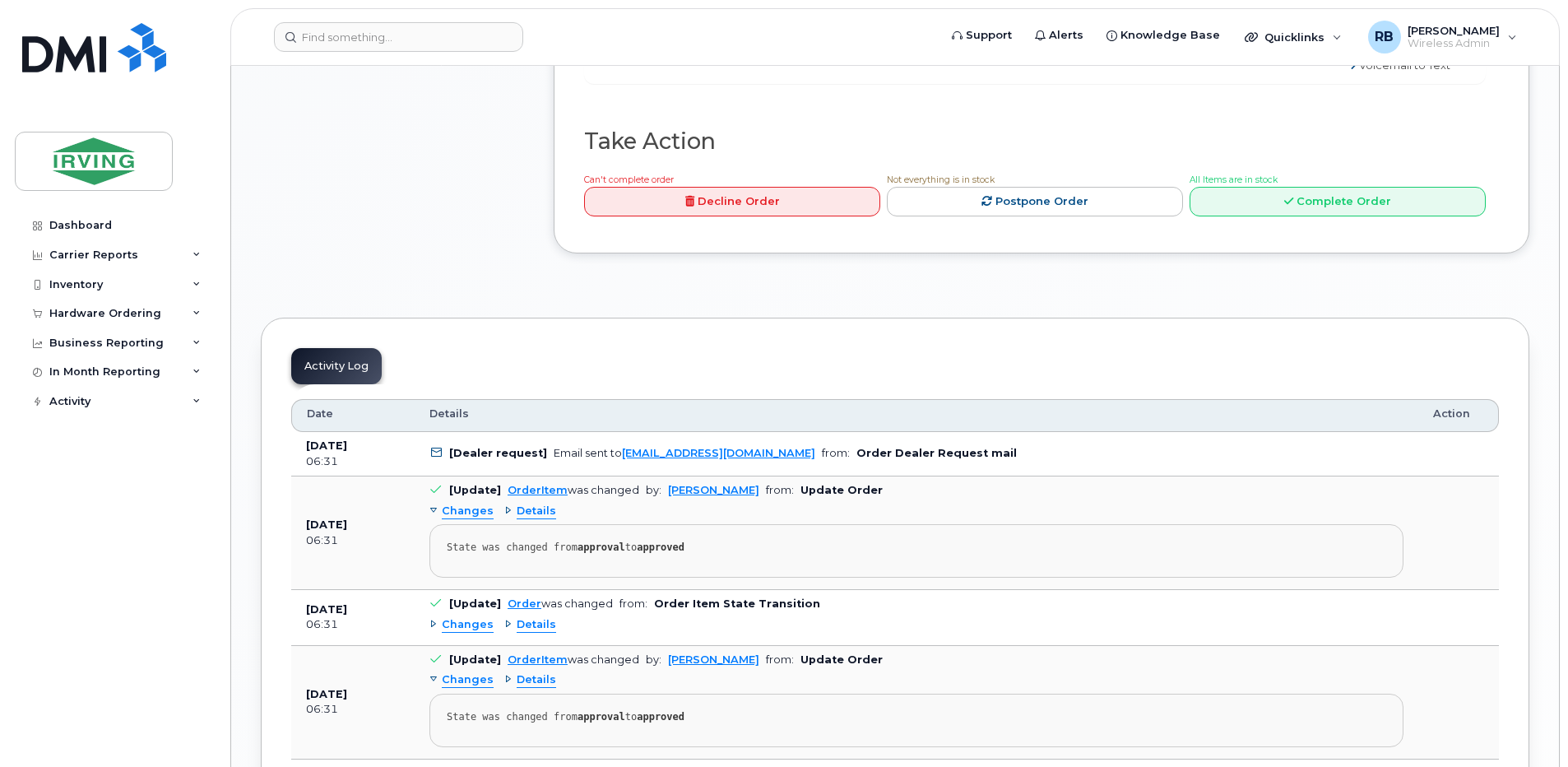
scroll to position [1536, 0]
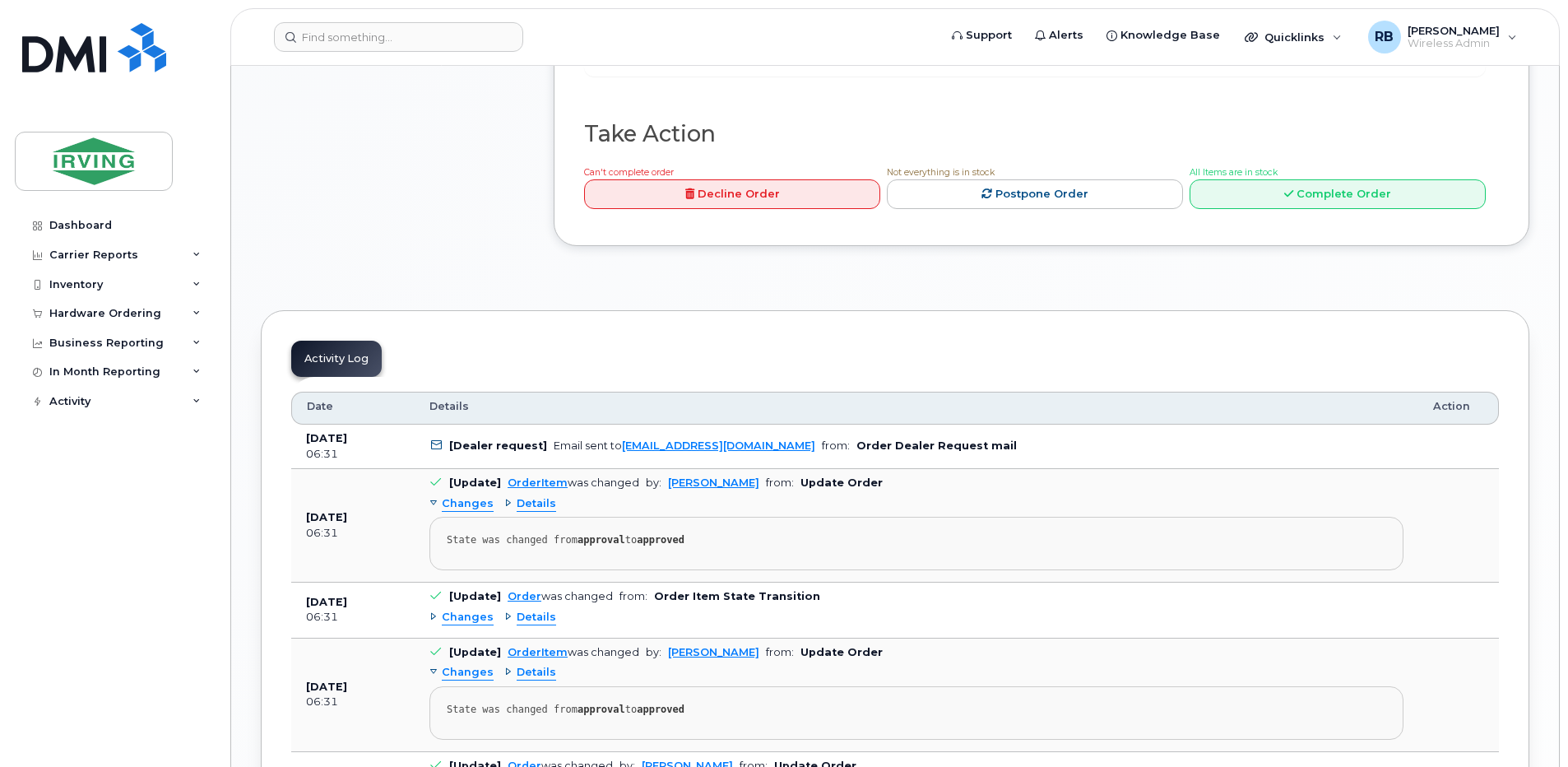
click at [542, 496] on span "Details" at bounding box center [535, 504] width 39 height 15
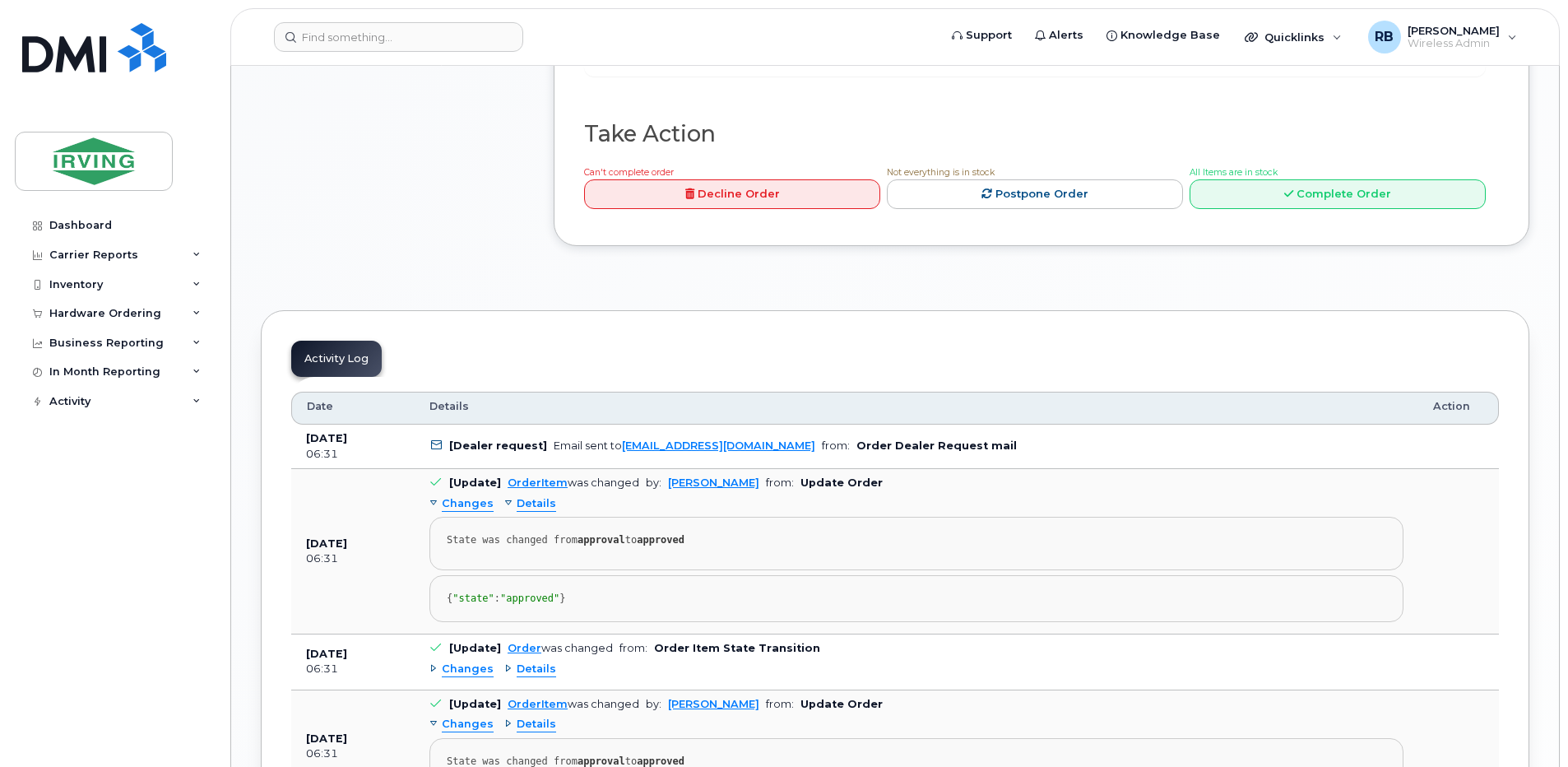
click at [542, 496] on span "Details" at bounding box center [535, 504] width 39 height 15
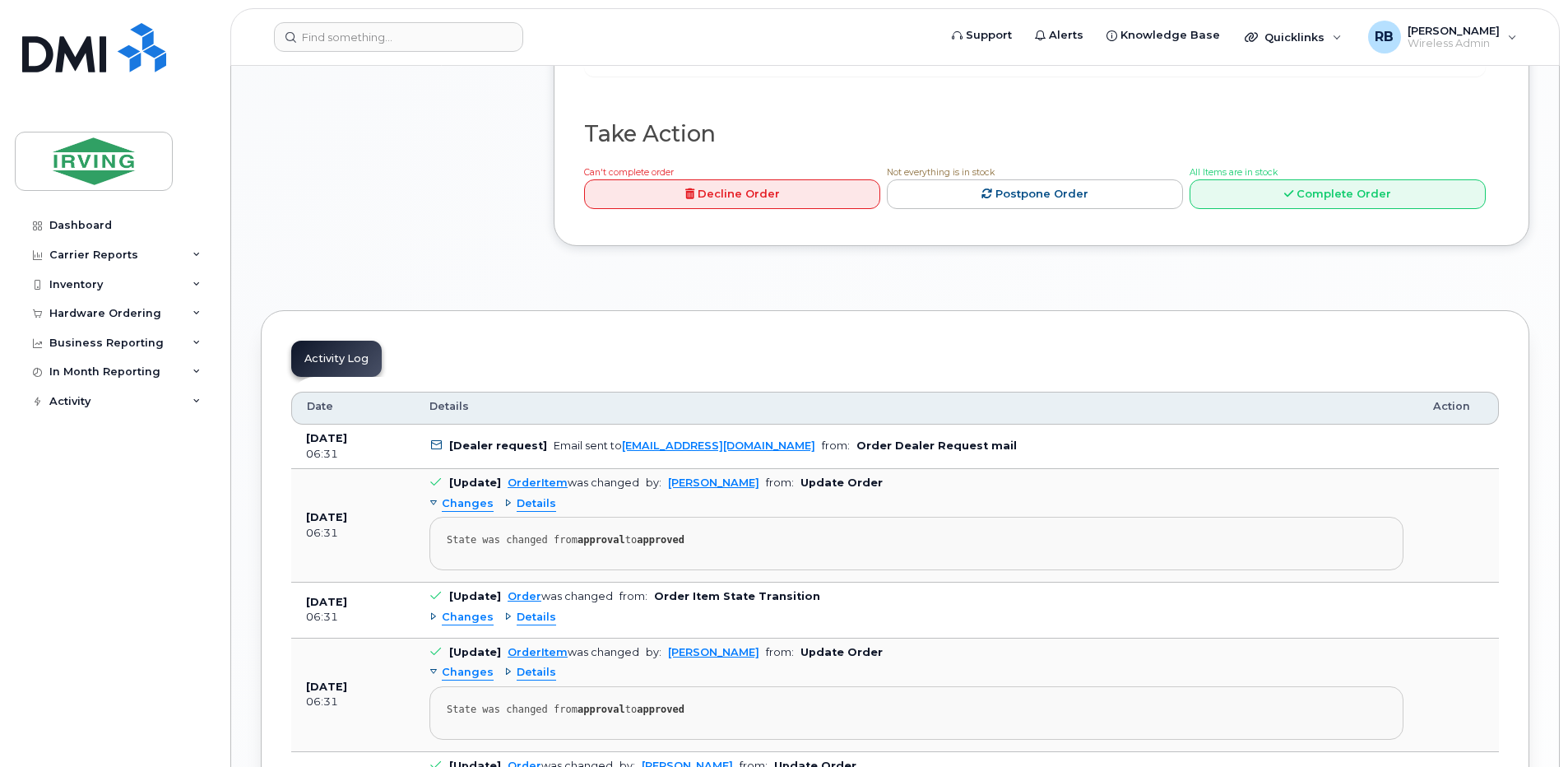
click at [517, 610] on span "Details" at bounding box center [535, 617] width 39 height 15
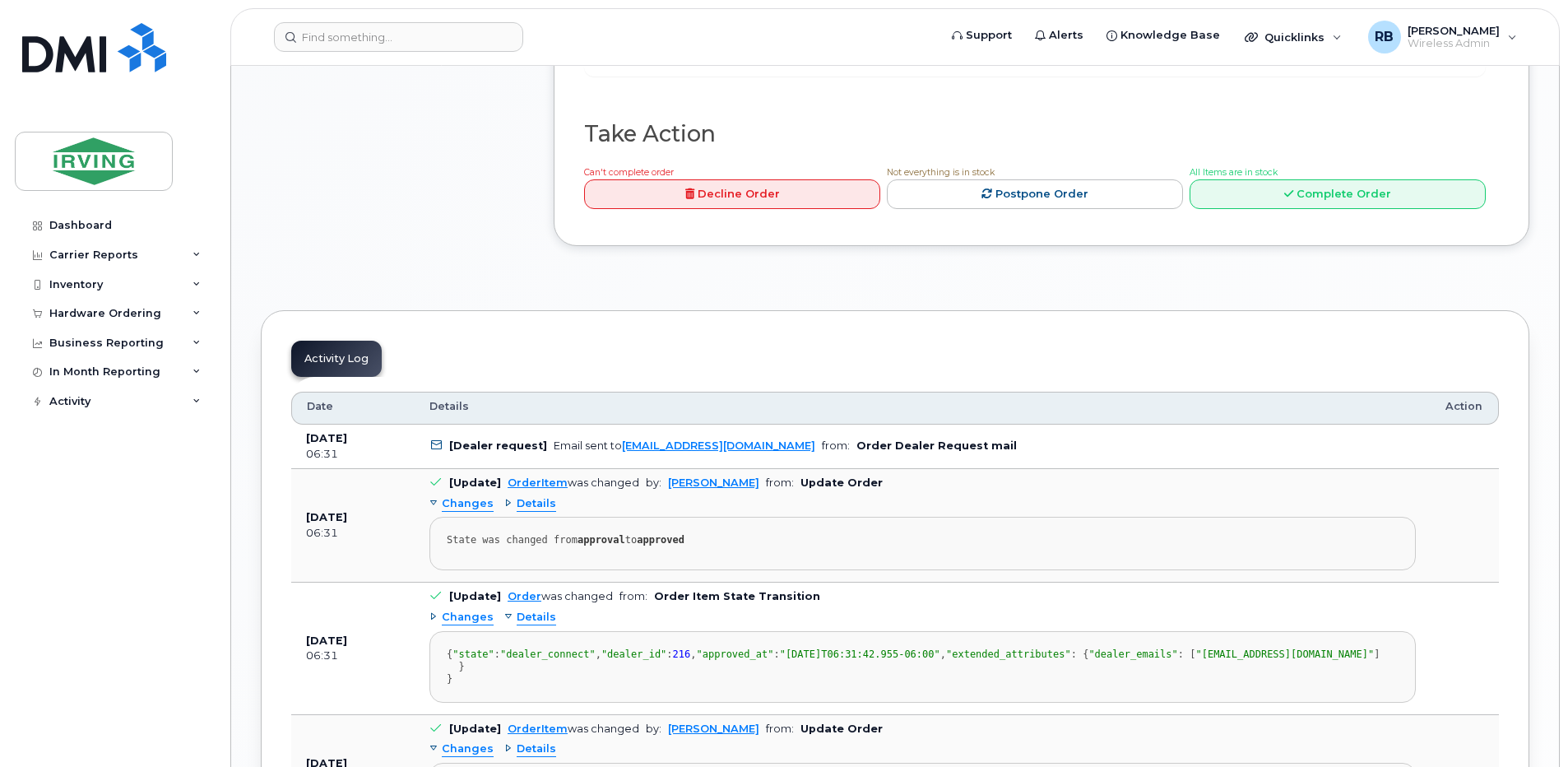
click at [517, 610] on span "Details" at bounding box center [535, 617] width 39 height 15
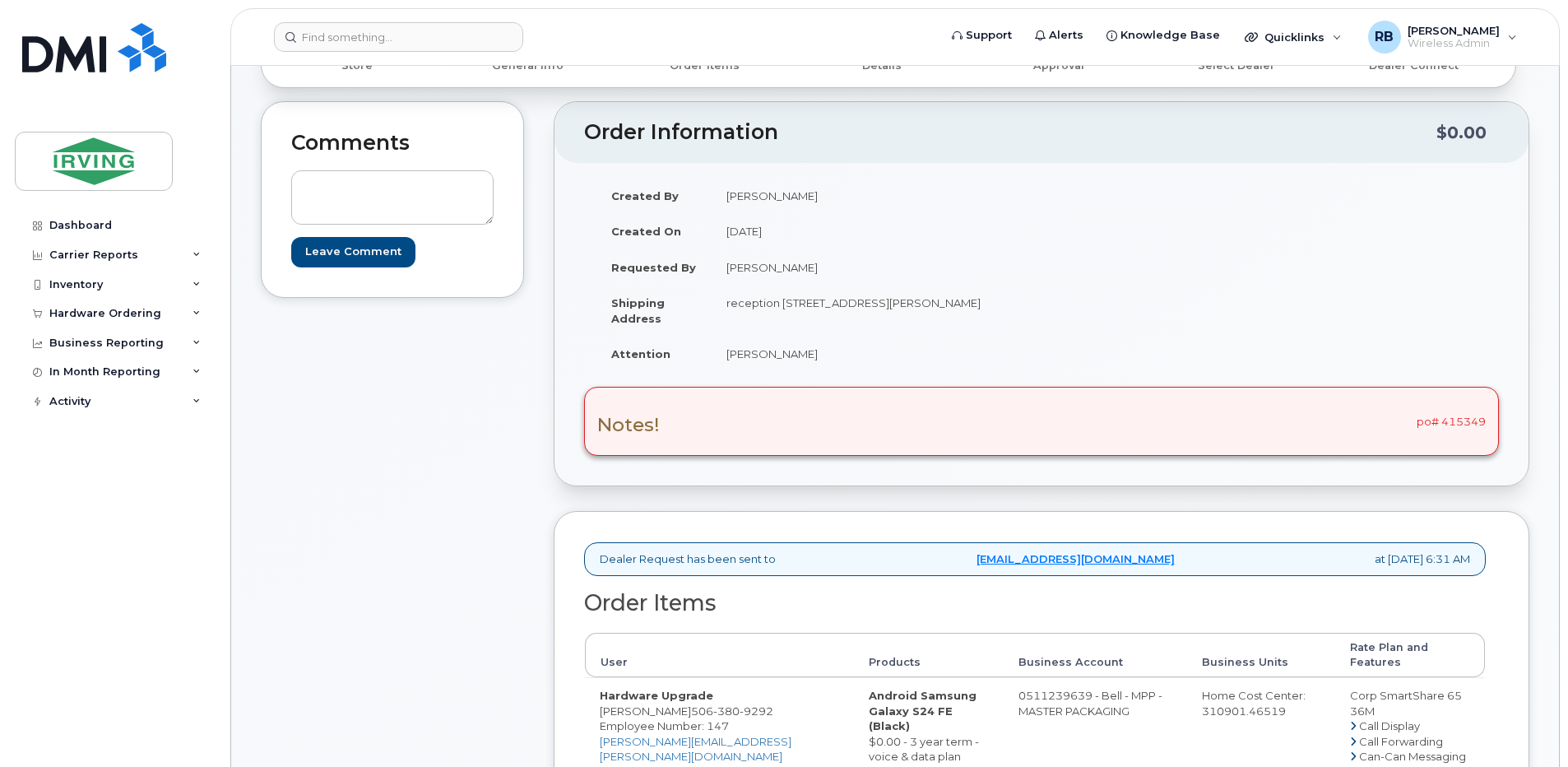
scroll to position [220, 0]
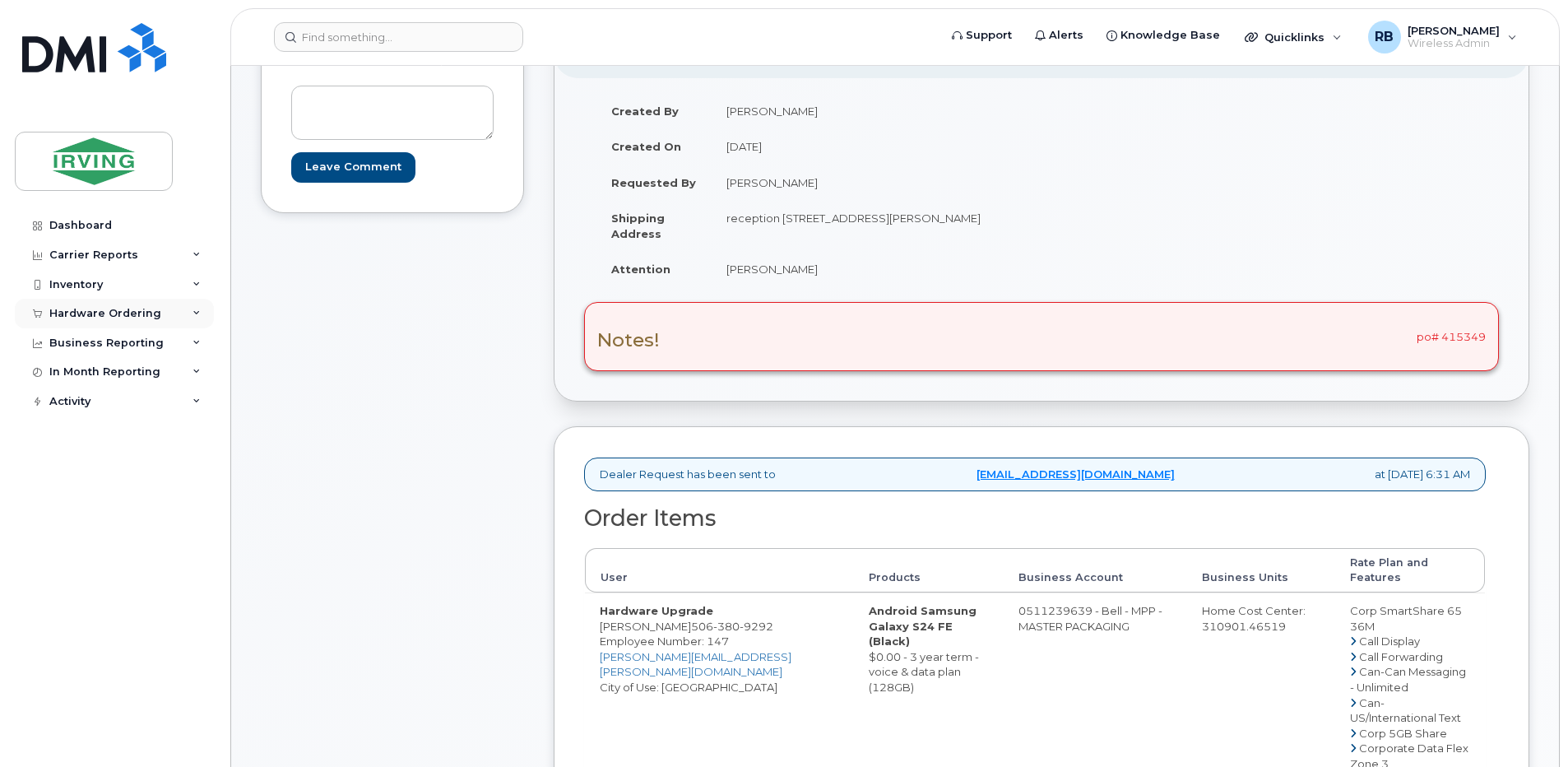
click at [120, 315] on div "Hardware Ordering" at bounding box center [105, 313] width 111 height 13
click at [60, 371] on div "Orders" at bounding box center [77, 375] width 40 height 15
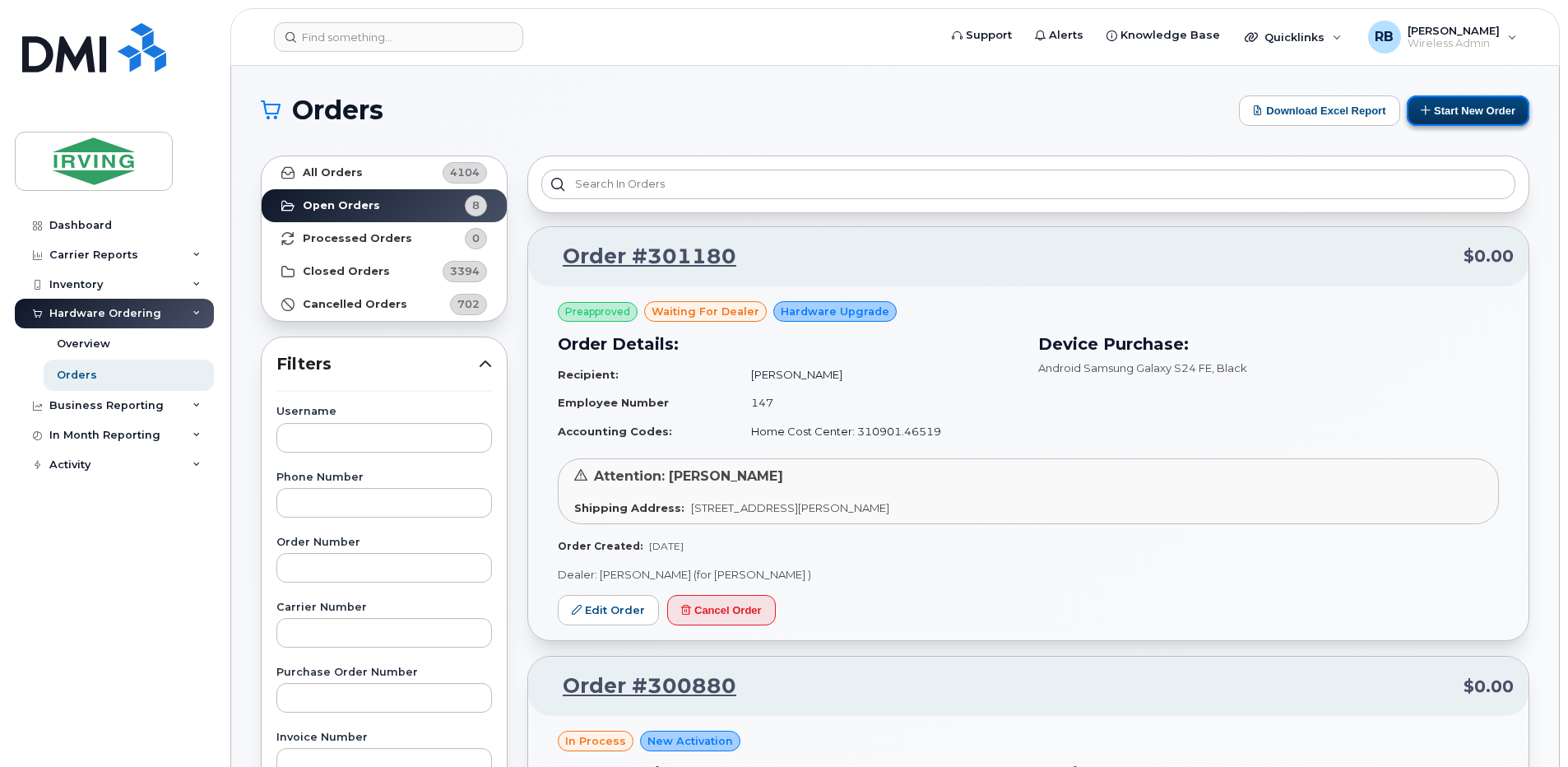
click at [1491, 123] on button "Start New Order" at bounding box center [1468, 111] width 123 height 30
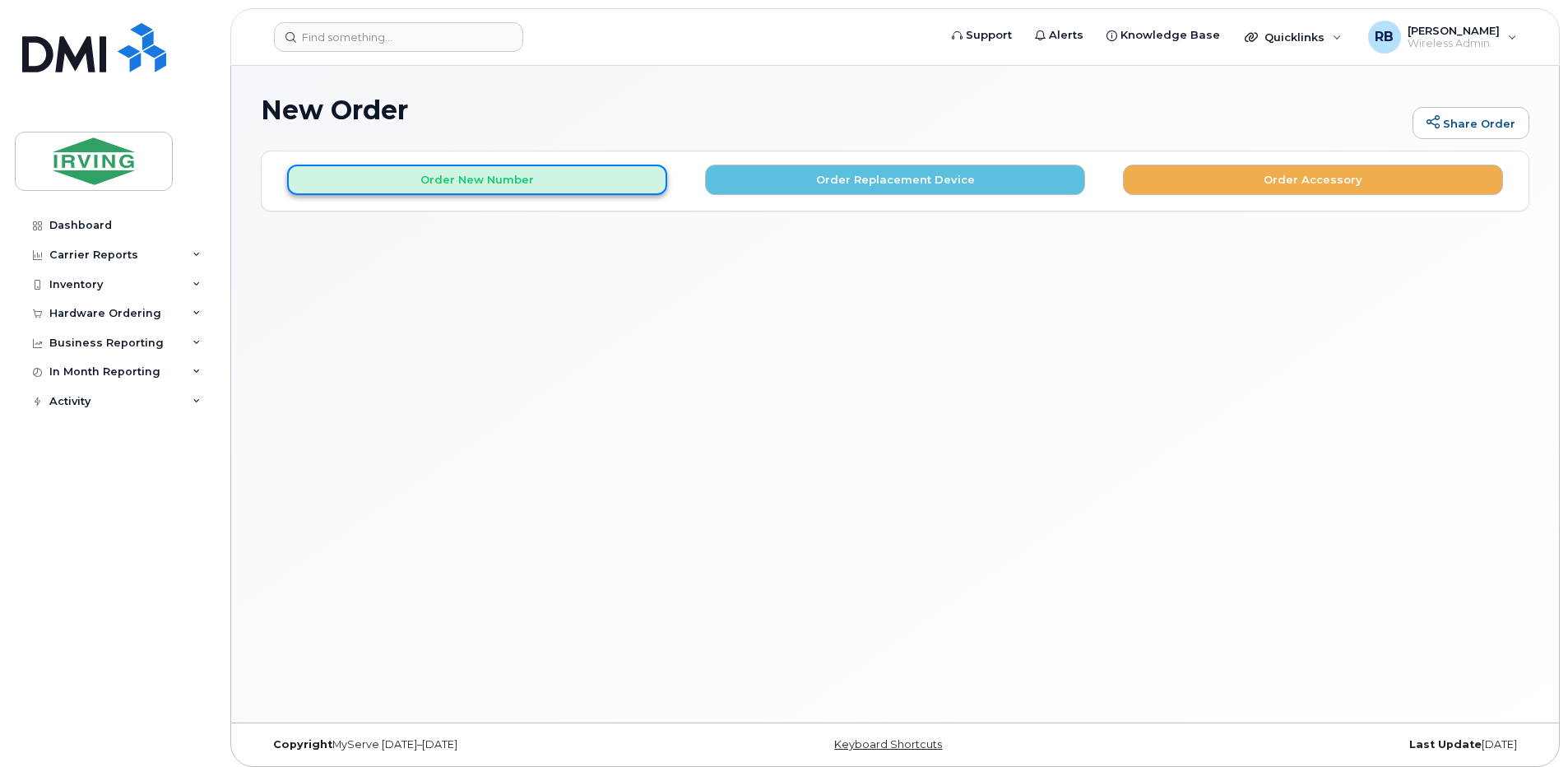
click at [518, 186] on button "Order New Number" at bounding box center [476, 180] width 380 height 30
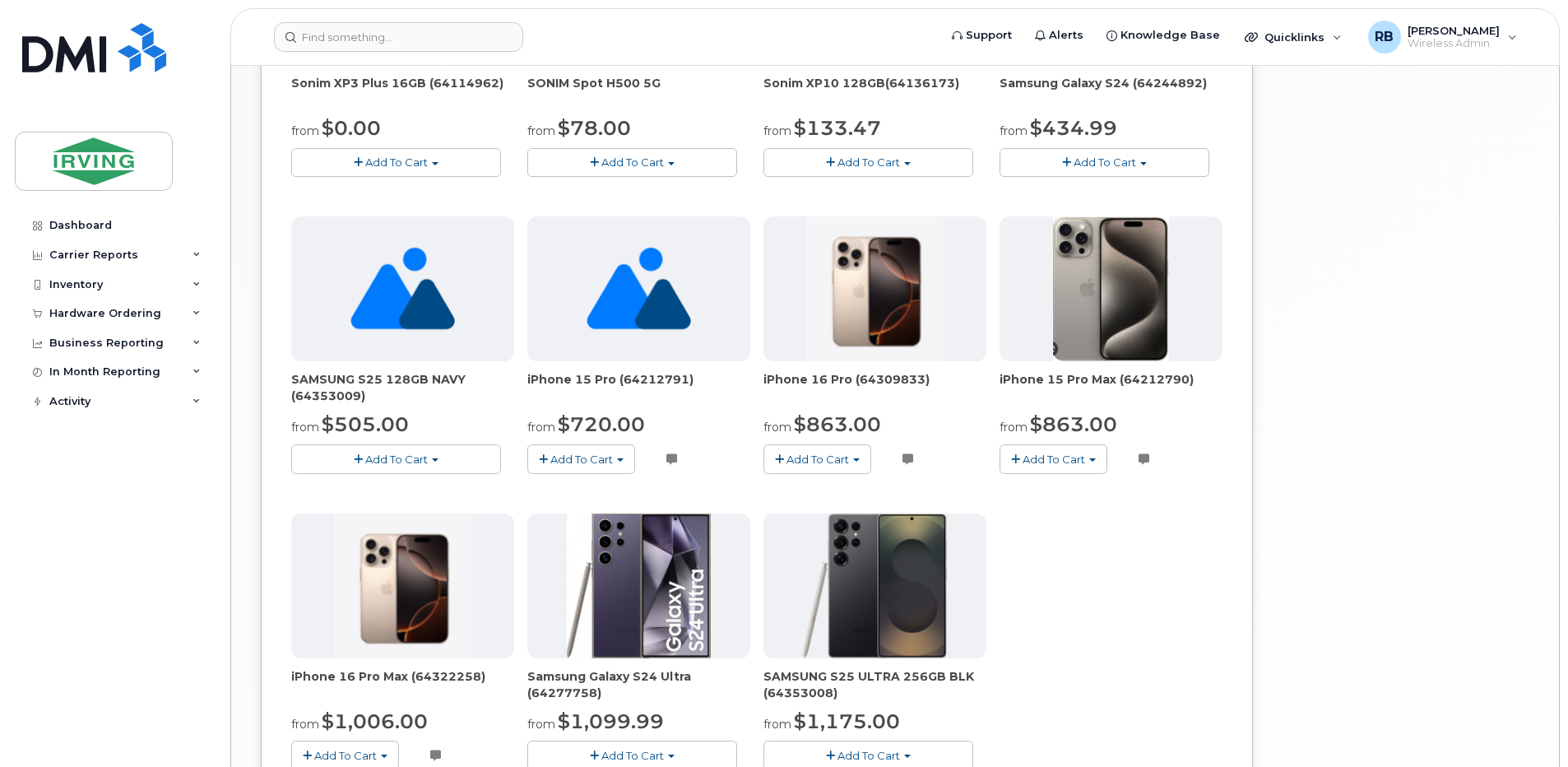
scroll to position [636, 0]
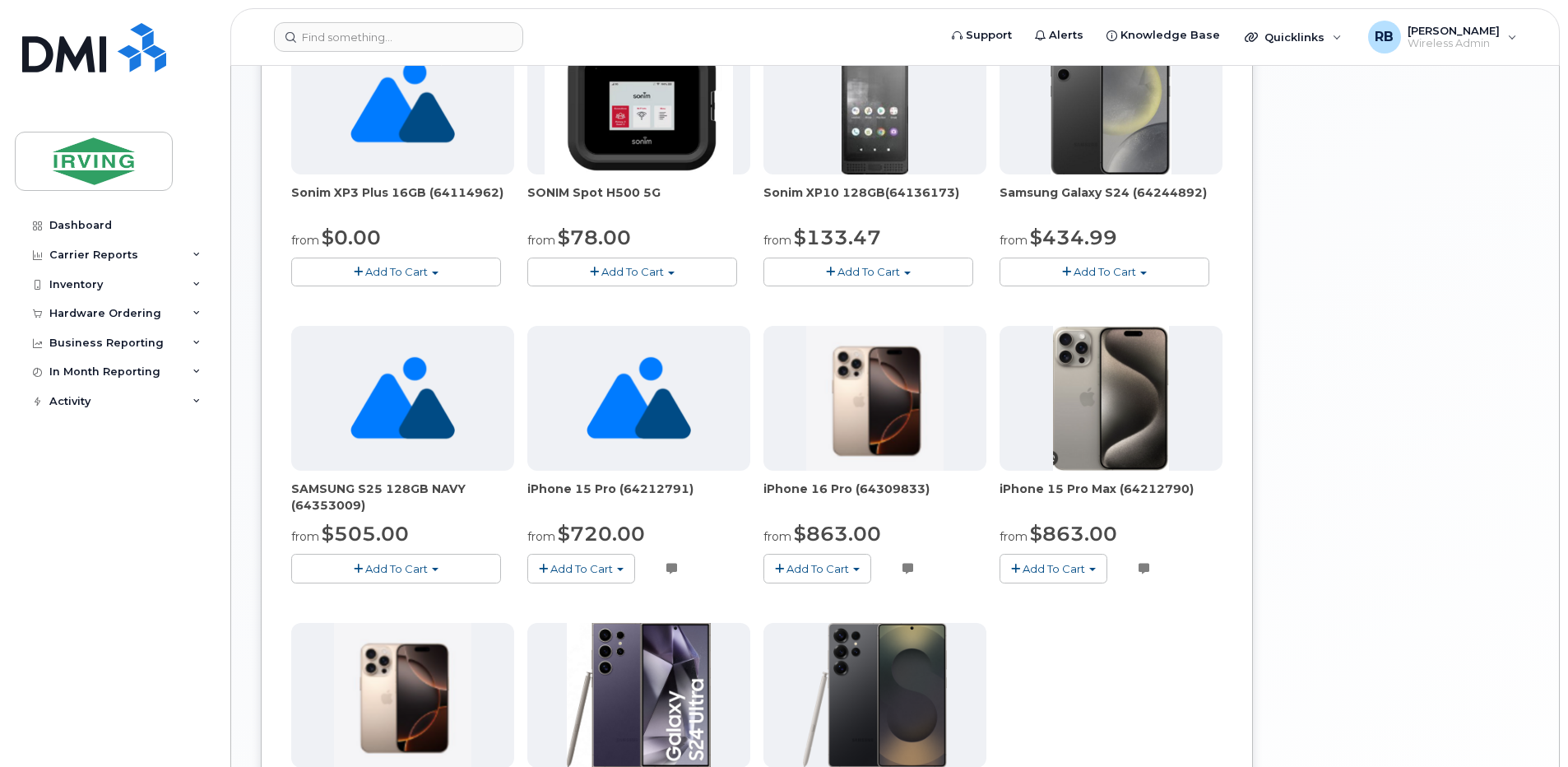
click at [731, 310] on div "SIM Card - Multi 5G $0.00 Add To Cart $0.00 - New Activation Samsung Galaxy A16…" at bounding box center [757, 319] width 932 height 1172
click at [114, 309] on div "Hardware Ordering" at bounding box center [105, 313] width 111 height 13
click at [60, 370] on div "Orders" at bounding box center [77, 375] width 40 height 15
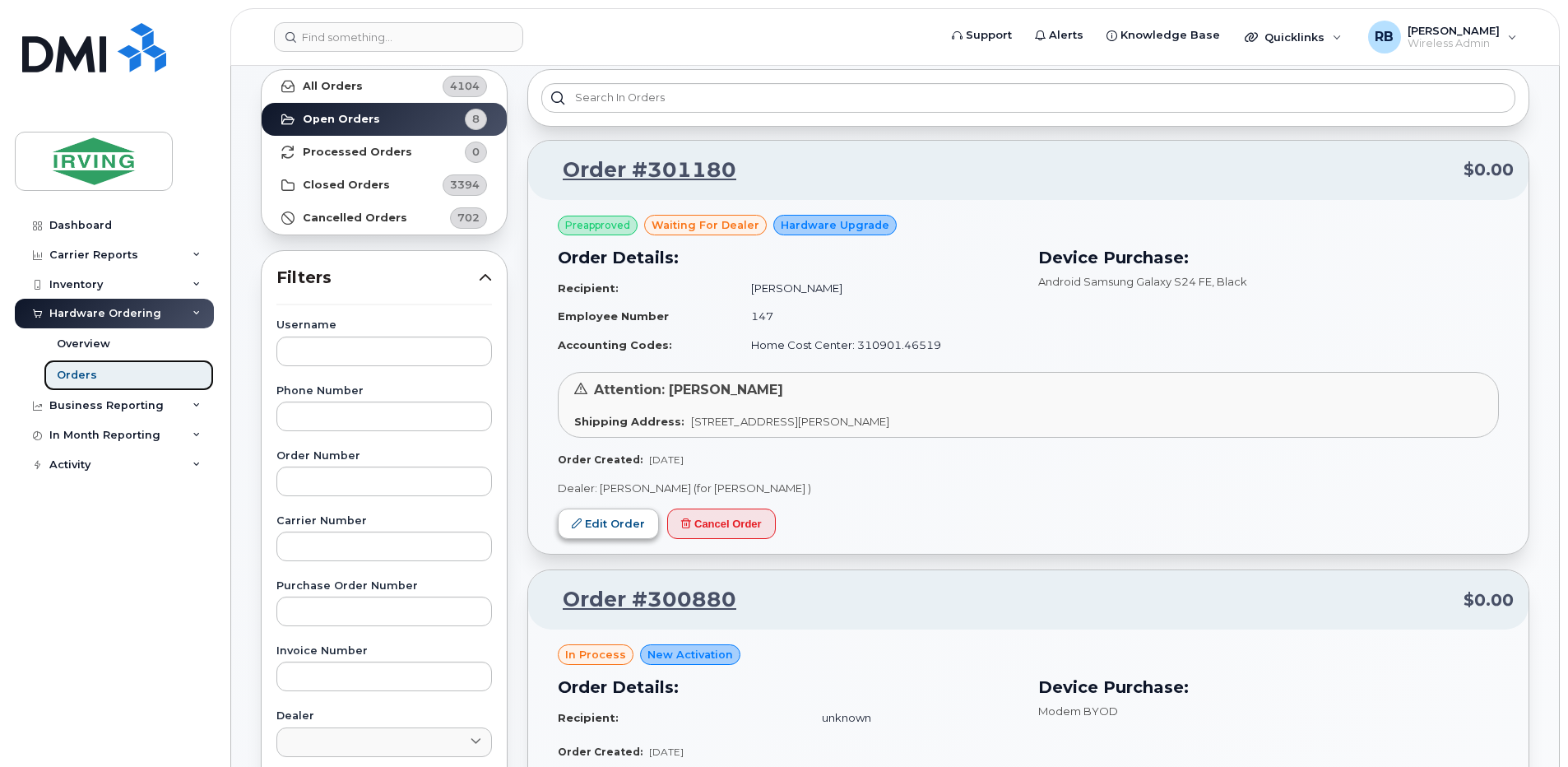
scroll to position [110, 0]
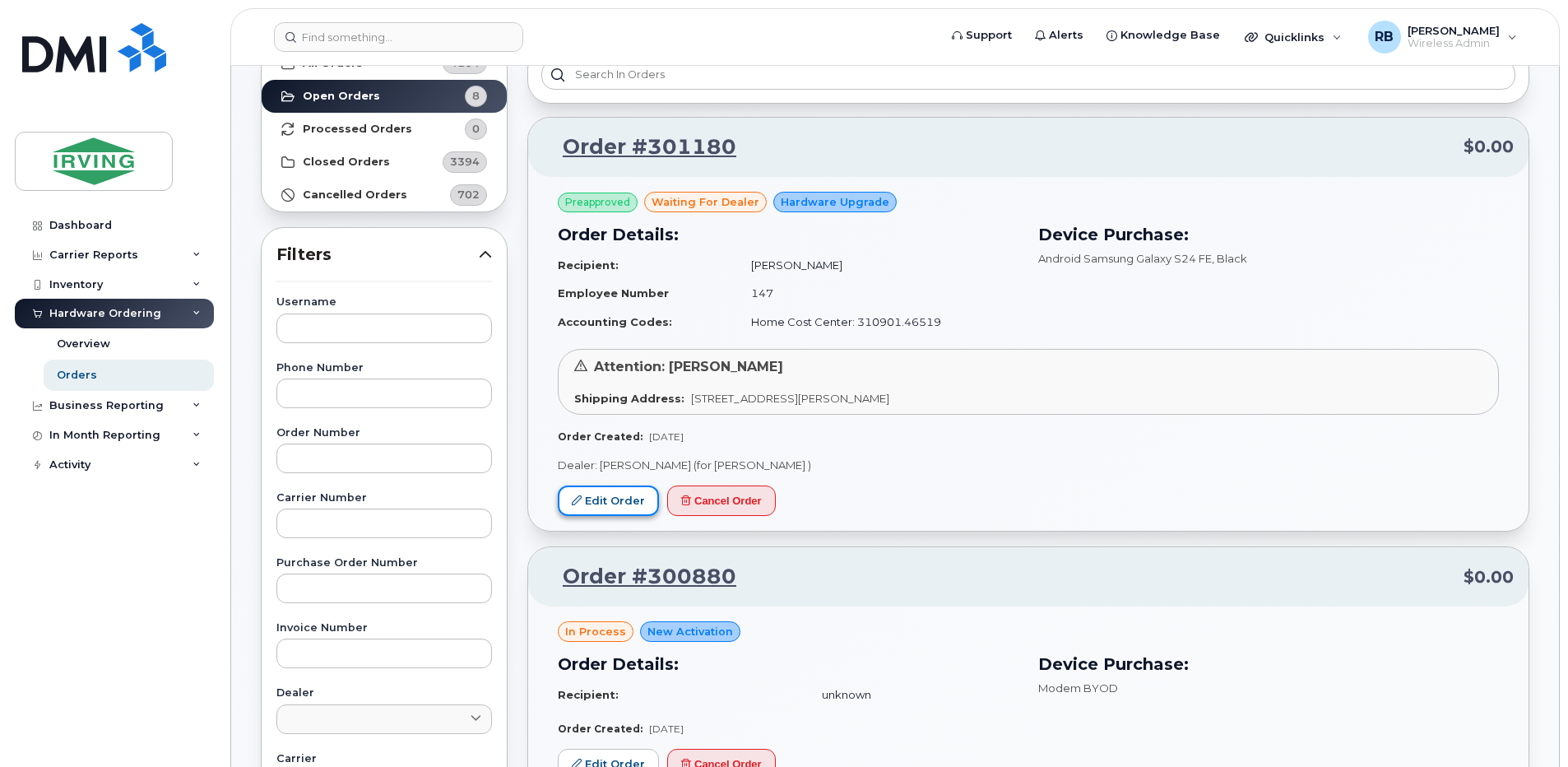
click at [629, 506] on link "Edit Order" at bounding box center [609, 501] width 101 height 30
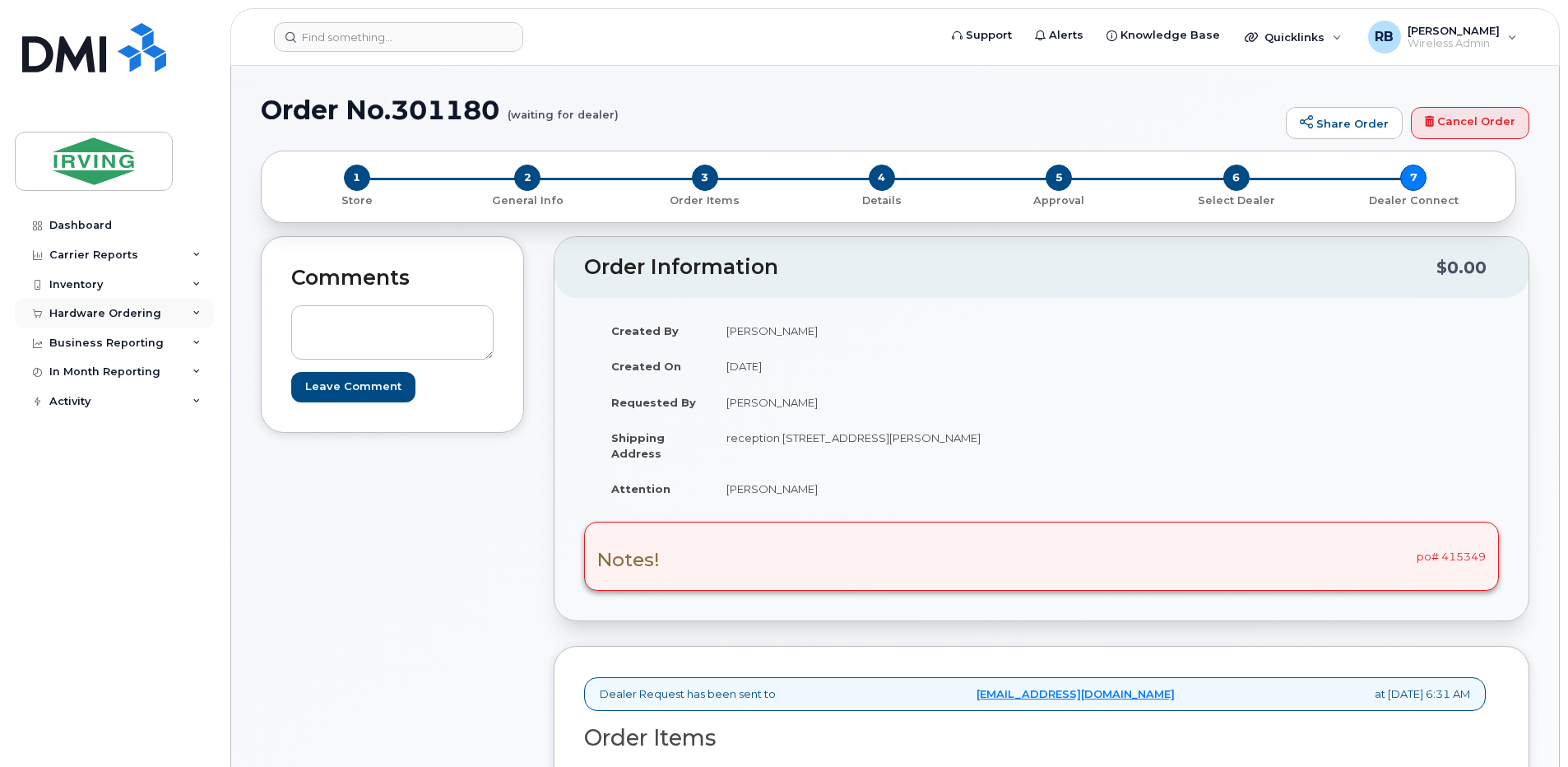
click at [93, 316] on div "Hardware Ordering" at bounding box center [105, 313] width 111 height 13
click at [93, 381] on link "Orders" at bounding box center [129, 374] width 171 height 31
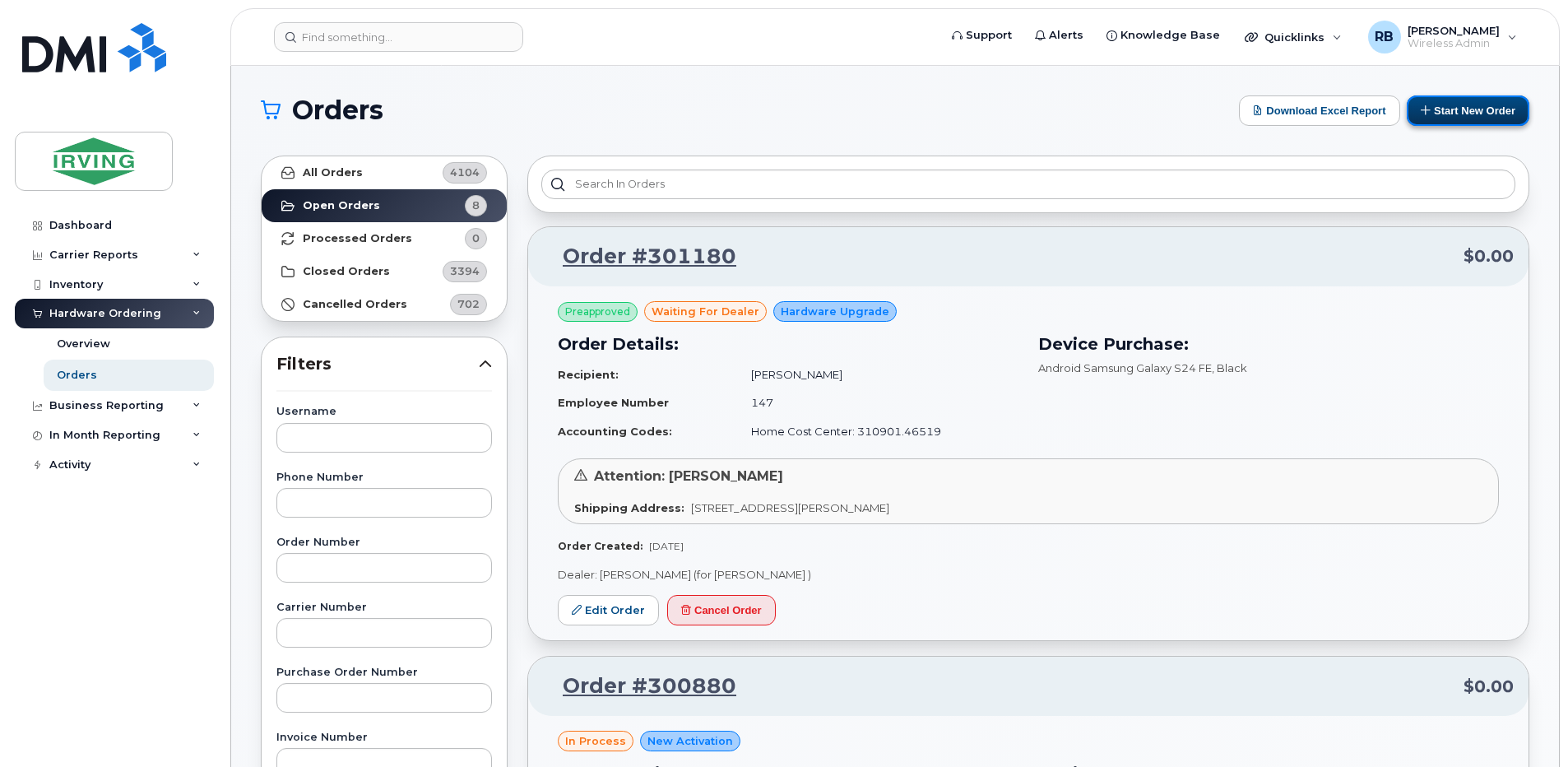
click at [1459, 120] on button "Start New Order" at bounding box center [1468, 111] width 123 height 30
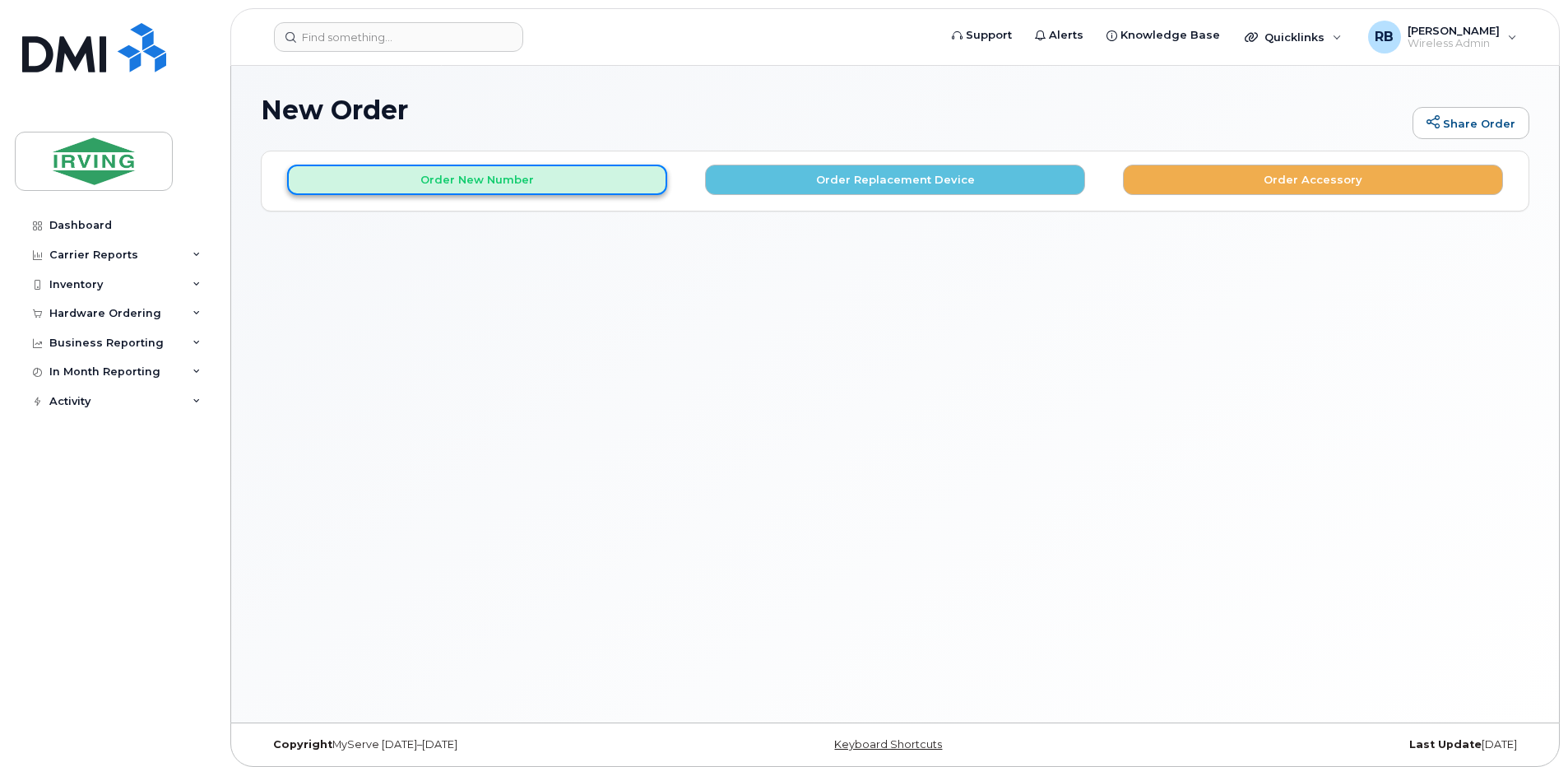
click at [527, 174] on button "Order New Number" at bounding box center [476, 180] width 380 height 30
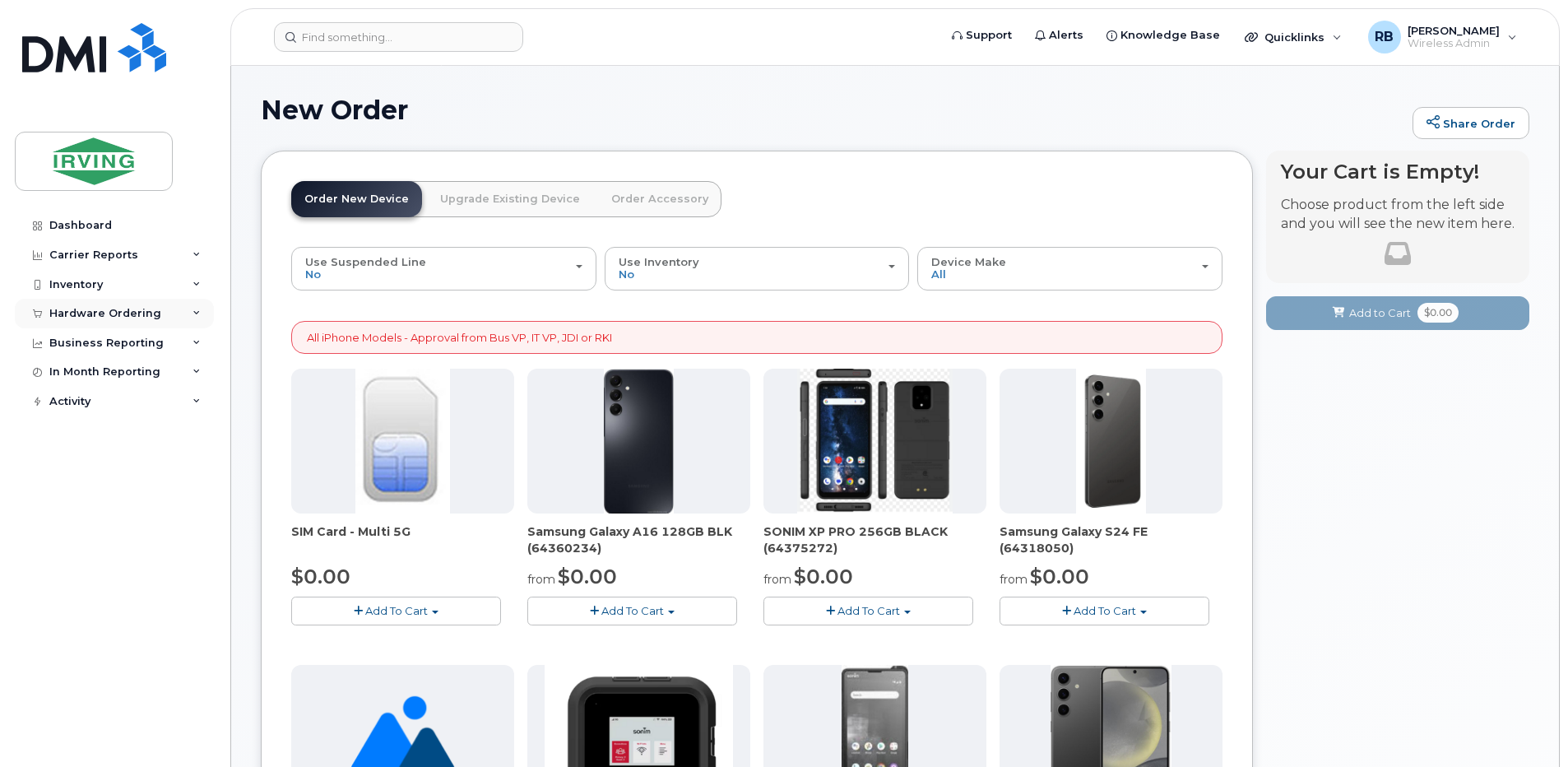
click at [102, 313] on div "Hardware Ordering" at bounding box center [105, 313] width 111 height 13
click at [89, 375] on div "Orders" at bounding box center [77, 375] width 40 height 15
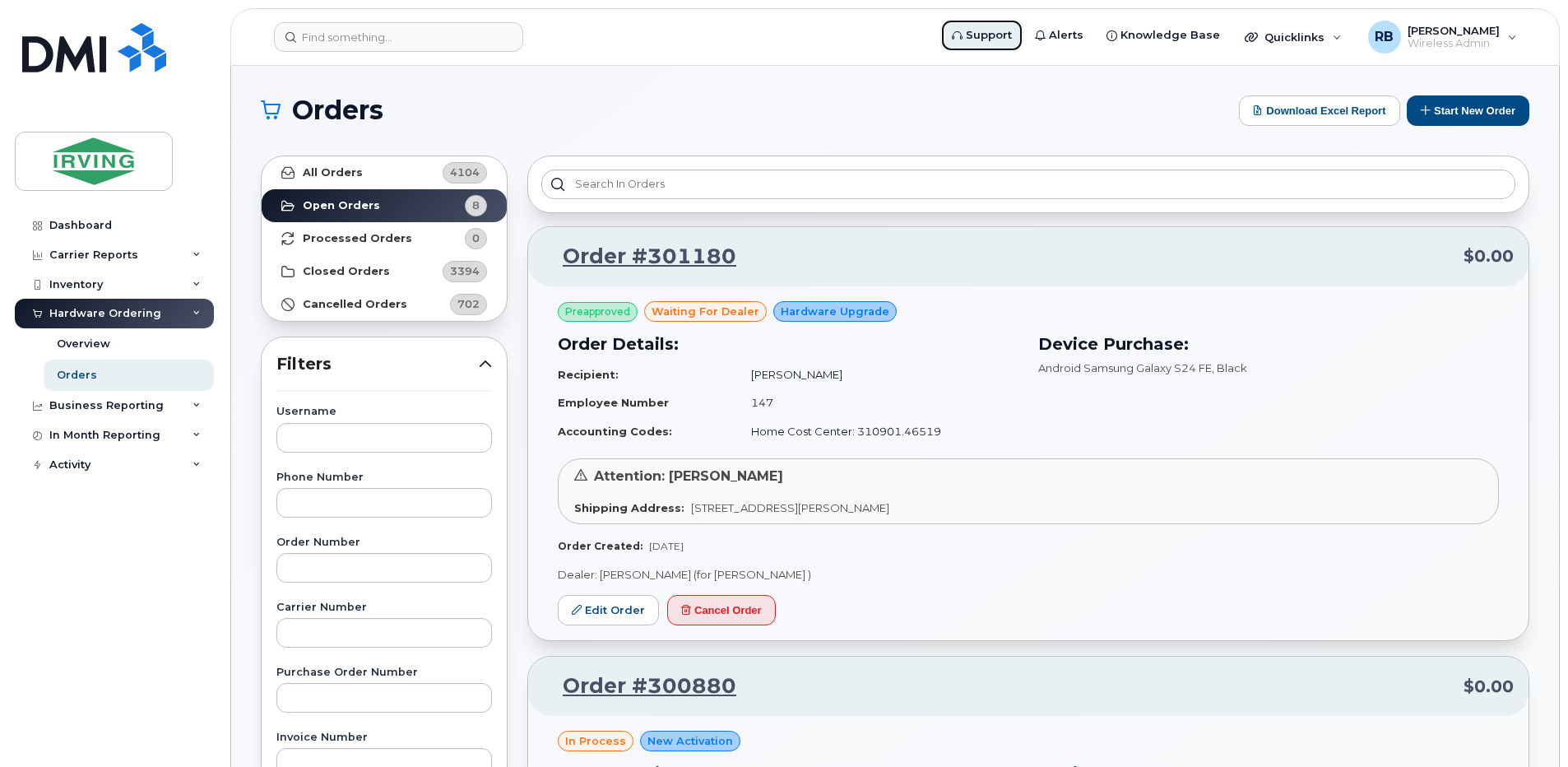
click at [1012, 41] on span "Support" at bounding box center [989, 34] width 46 height 16
